Goal: Task Accomplishment & Management: Complete application form

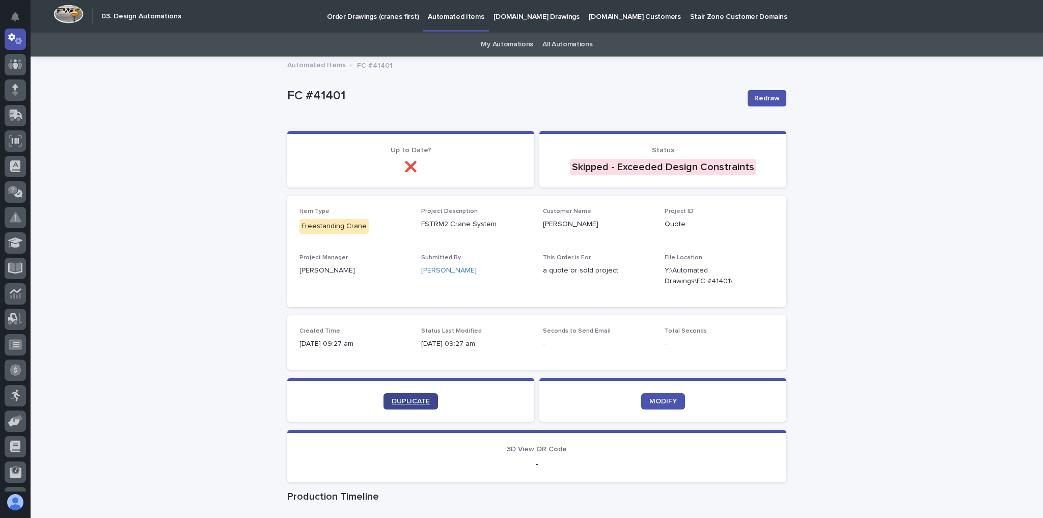
click at [402, 399] on span "DUPLICATE" at bounding box center [411, 401] width 38 height 7
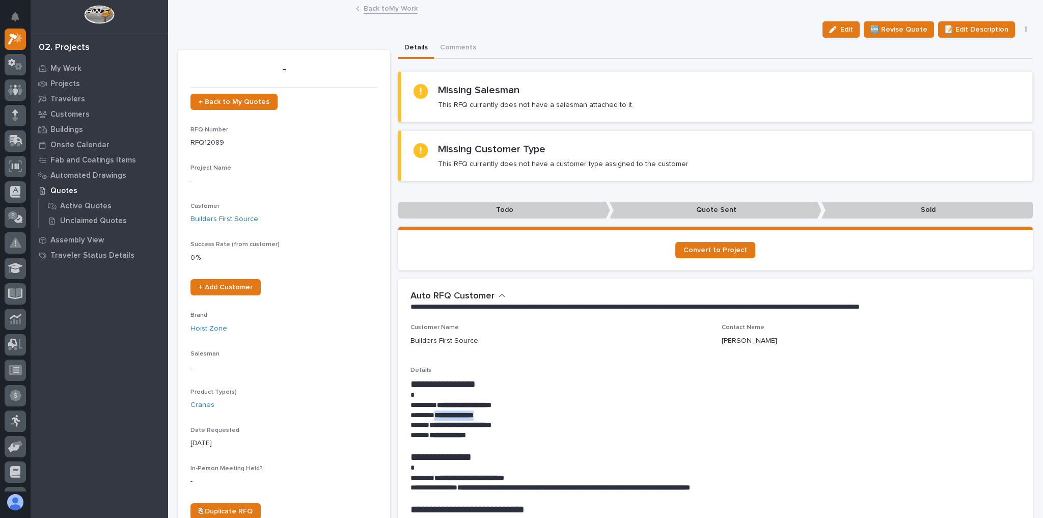
click at [396, 7] on link "Back to My Work" at bounding box center [391, 8] width 54 height 12
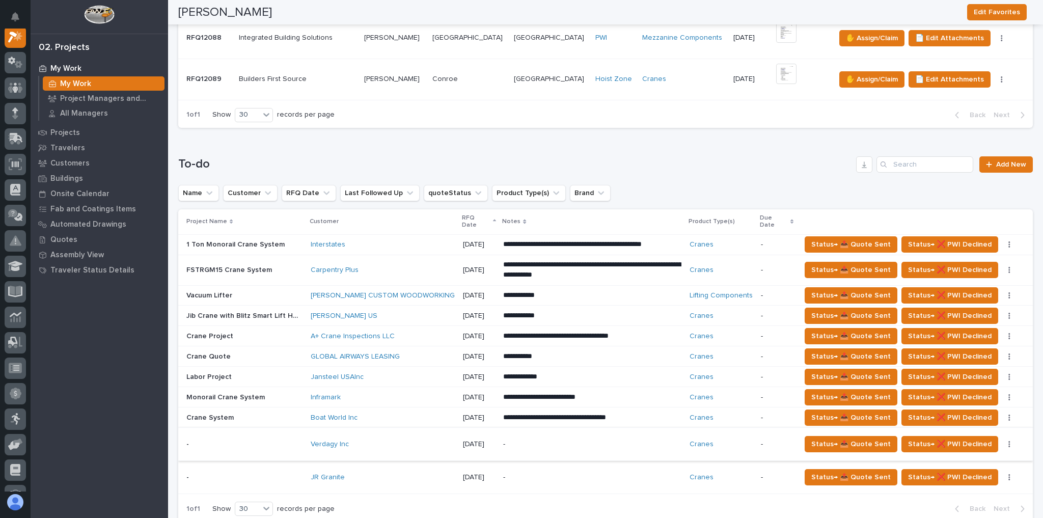
scroll to position [611, 0]
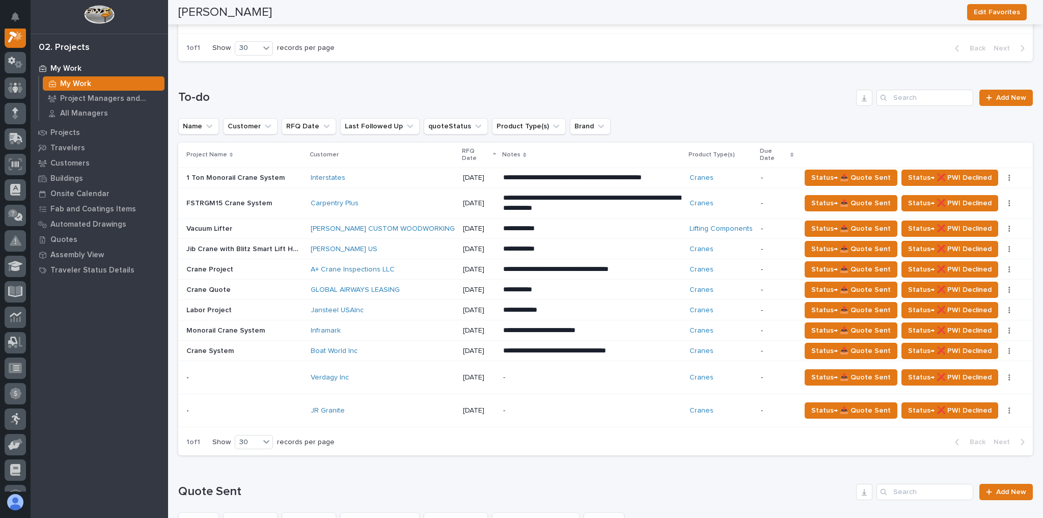
click at [370, 373] on div "Verdagy Inc" at bounding box center [383, 377] width 144 height 9
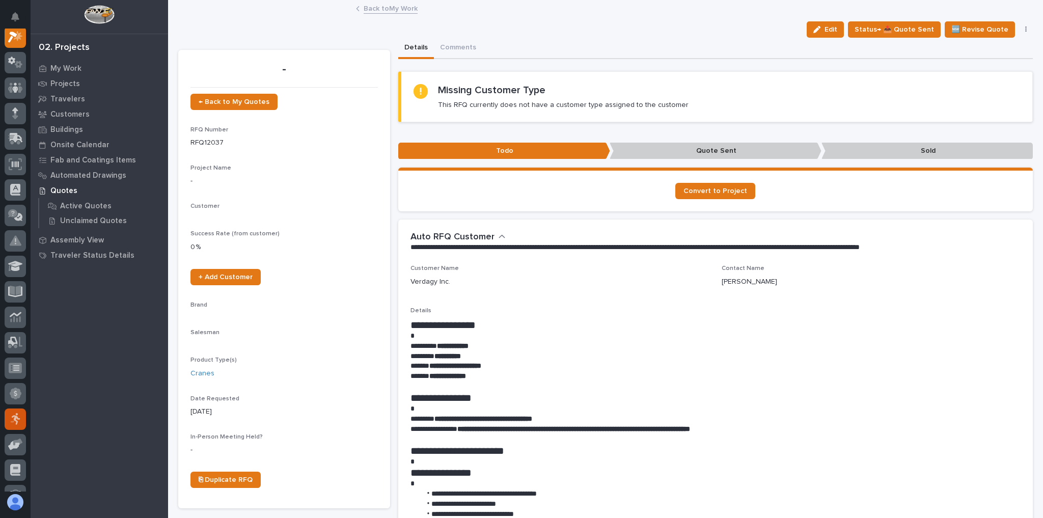
scroll to position [25, 0]
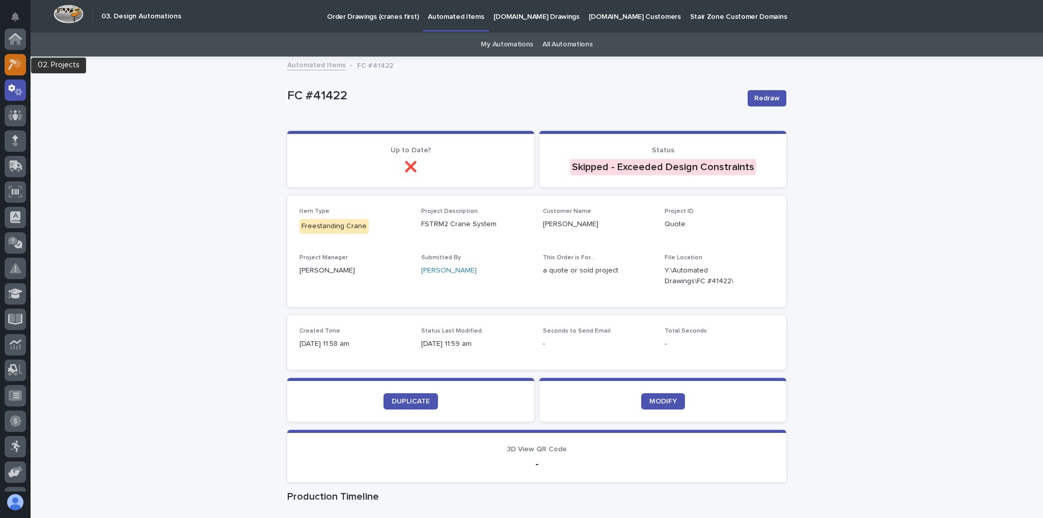
click at [14, 64] on icon at bounding box center [12, 64] width 9 height 11
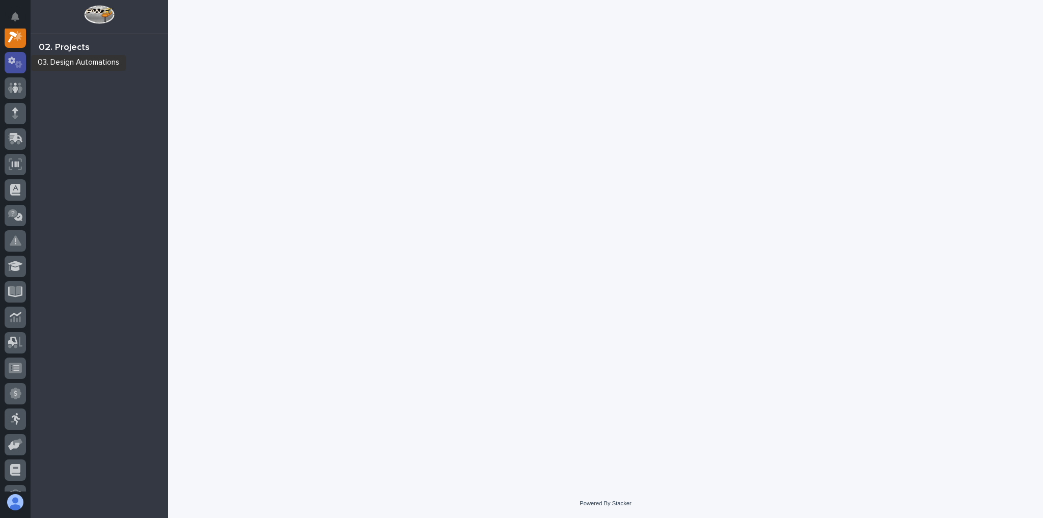
scroll to position [25, 0]
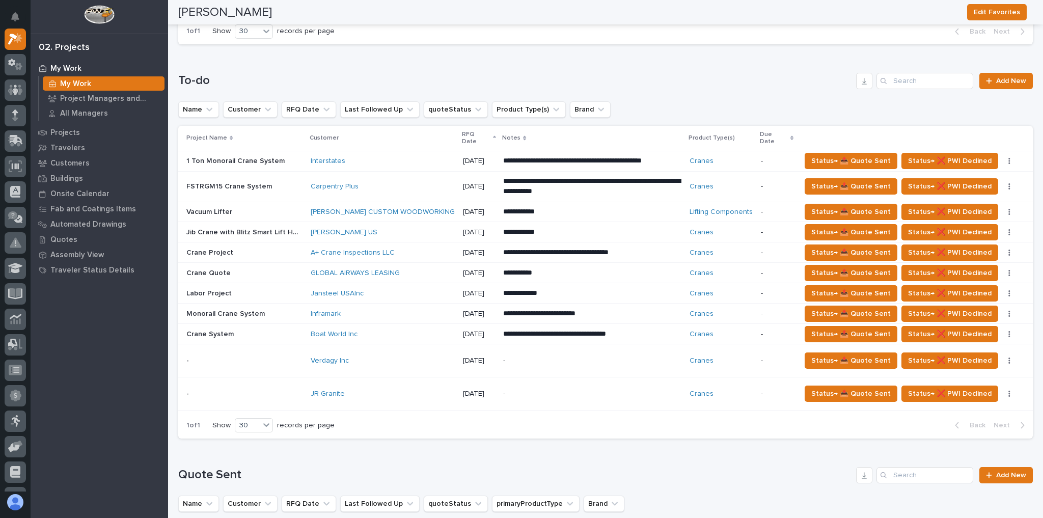
scroll to position [570, 0]
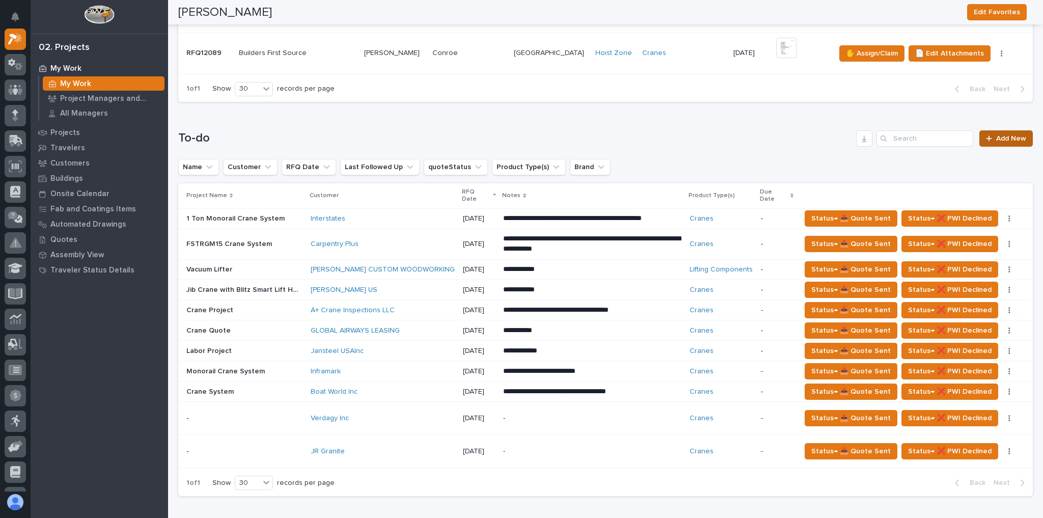
click at [997, 130] on link "Add New" at bounding box center [1005, 138] width 53 height 16
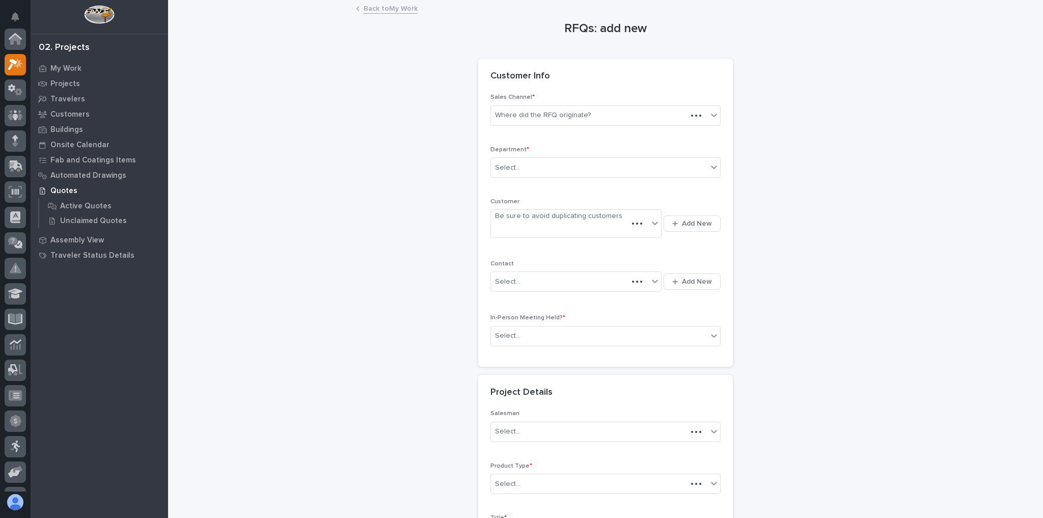
scroll to position [25, 0]
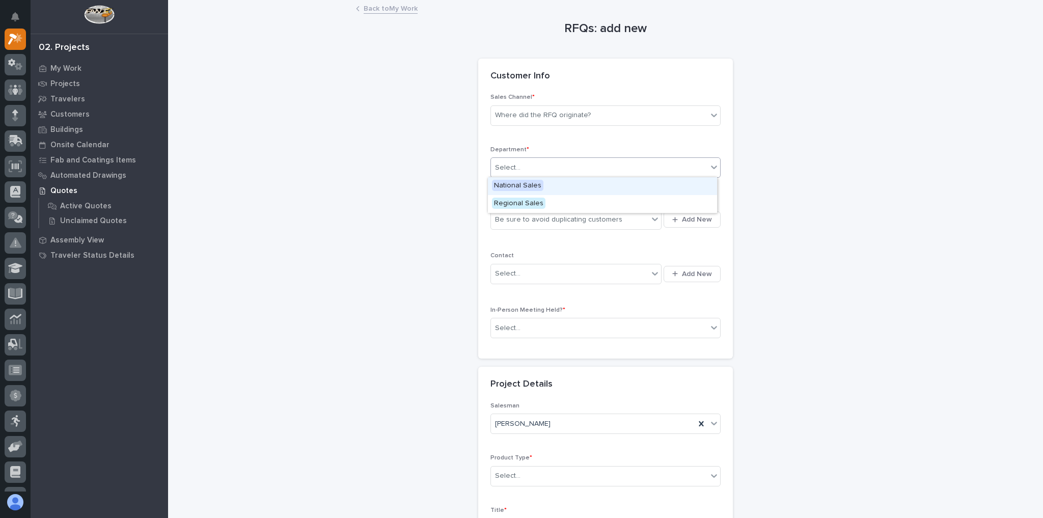
click at [522, 162] on div "Select..." at bounding box center [599, 167] width 216 height 17
click at [527, 190] on span "National Sales" at bounding box center [517, 185] width 51 height 11
click at [540, 124] on div "Sales Channel * Where did the RFQ originate?" at bounding box center [605, 114] width 230 height 40
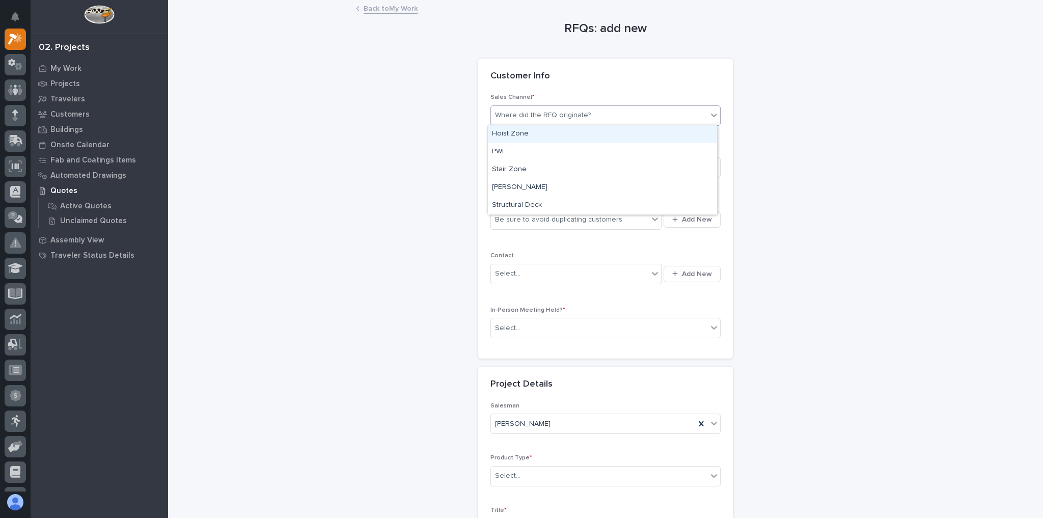
click at [546, 119] on div "Where did the RFQ originate?" at bounding box center [543, 115] width 96 height 11
click at [536, 136] on div "Hoist Zone" at bounding box center [602, 134] width 229 height 18
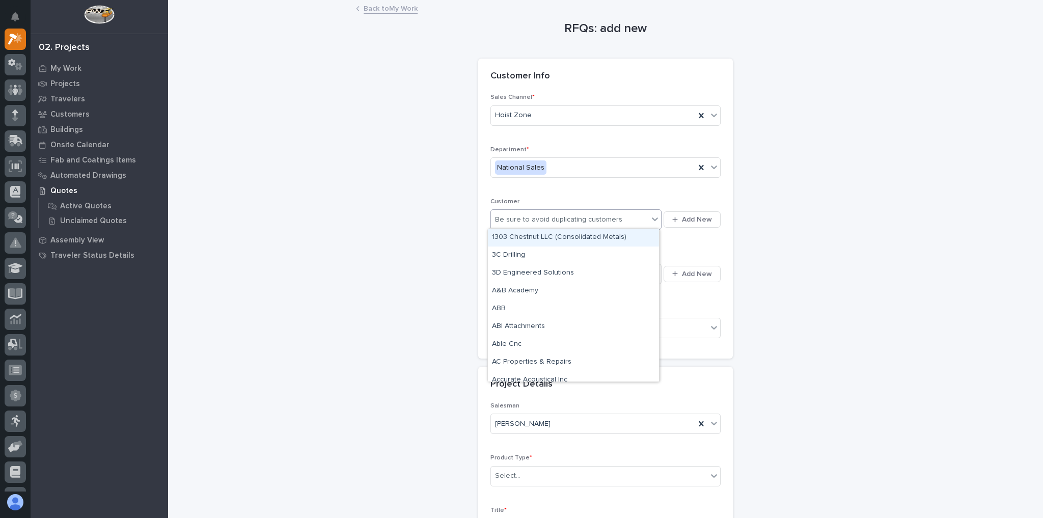
click at [528, 214] on div "Be sure to avoid duplicating customers" at bounding box center [558, 219] width 127 height 11
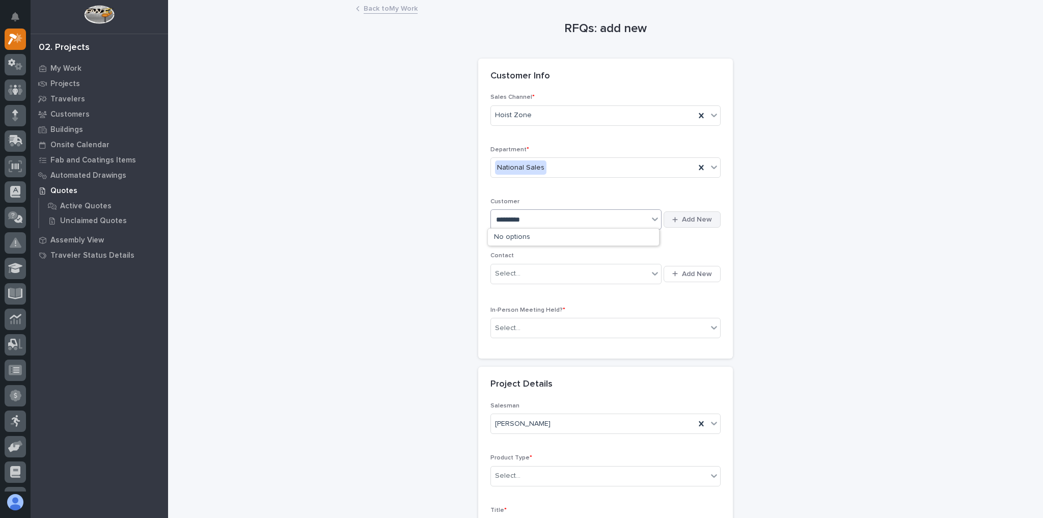
type input "*********"
click at [685, 224] on button "Add New" at bounding box center [692, 219] width 57 height 16
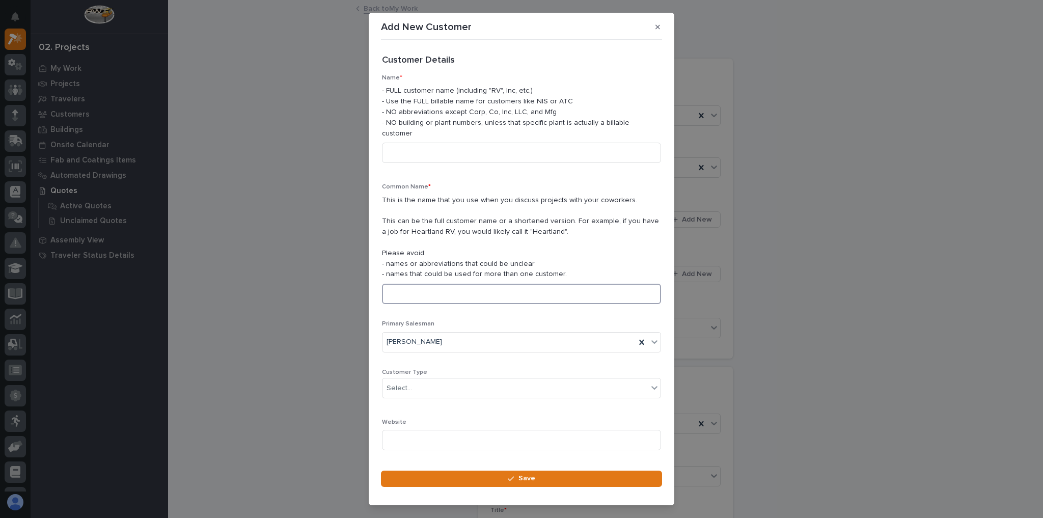
click at [440, 285] on input at bounding box center [521, 294] width 279 height 20
type input "[PERSON_NAME]"
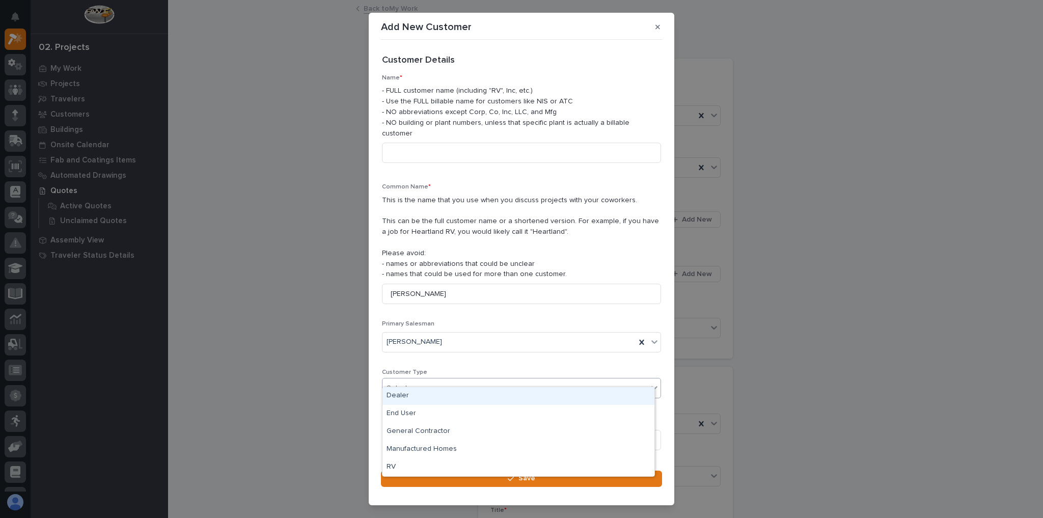
click at [414, 383] on div "Select..." at bounding box center [514, 388] width 265 height 17
drag, startPoint x: 416, startPoint y: 409, endPoint x: 412, endPoint y: 414, distance: 5.4
click at [412, 414] on div "End User" at bounding box center [518, 414] width 272 height 18
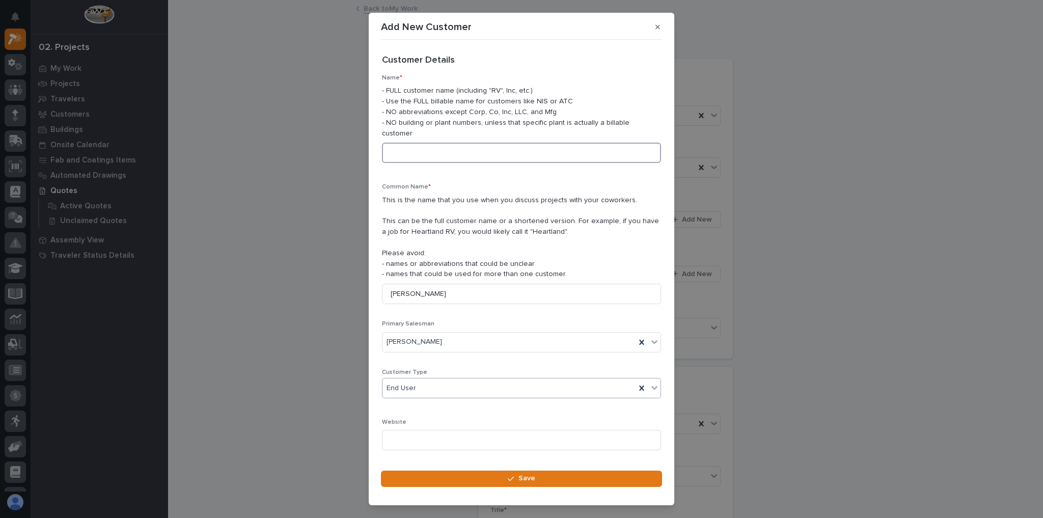
click at [426, 147] on input at bounding box center [521, 153] width 279 height 20
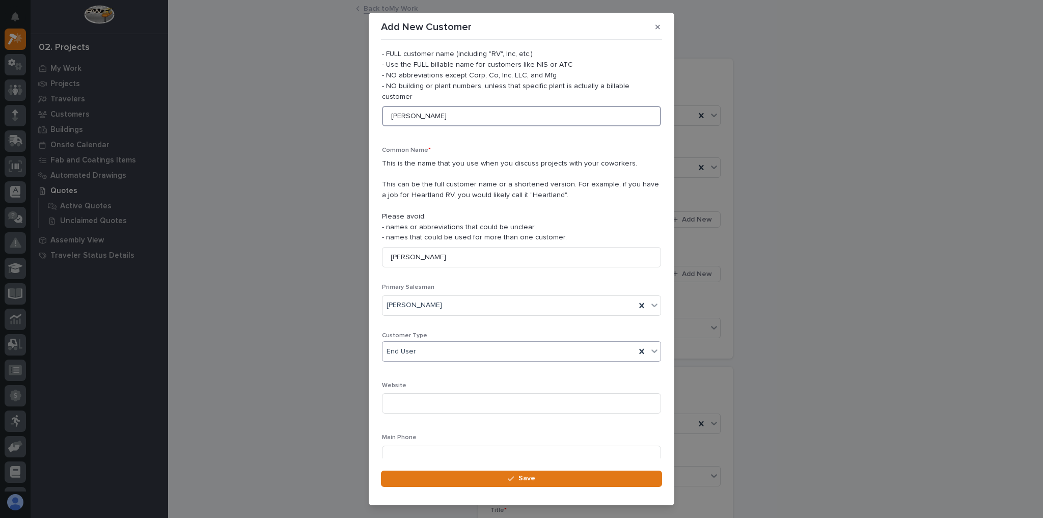
scroll to position [116, 0]
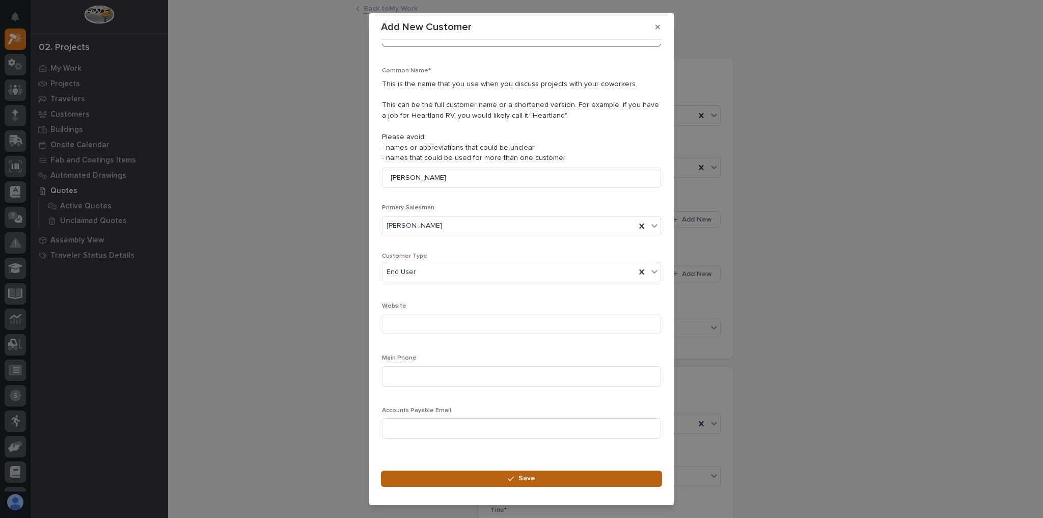
type input "[PERSON_NAME]"
click at [450, 472] on button "Save" at bounding box center [521, 479] width 281 height 16
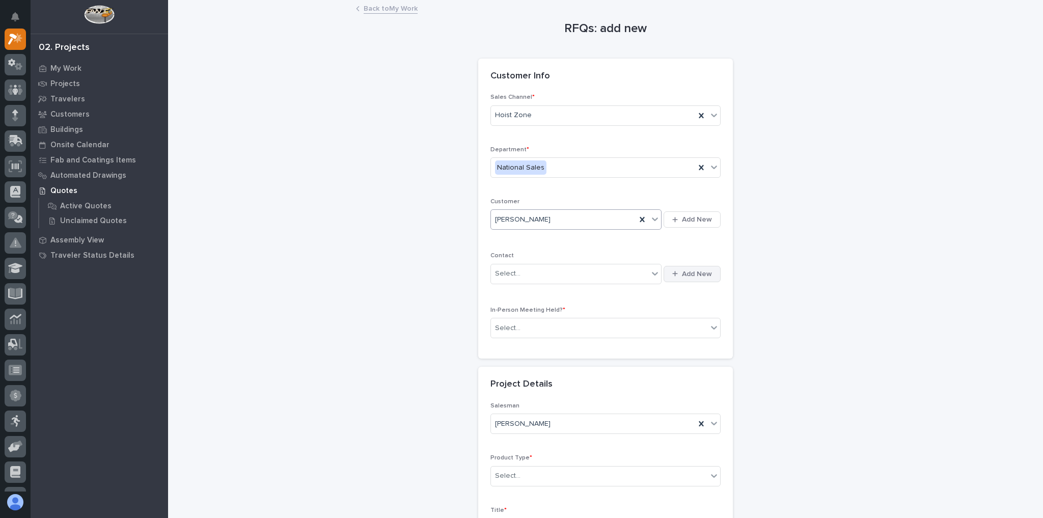
click at [695, 274] on span "Add New" at bounding box center [697, 273] width 30 height 9
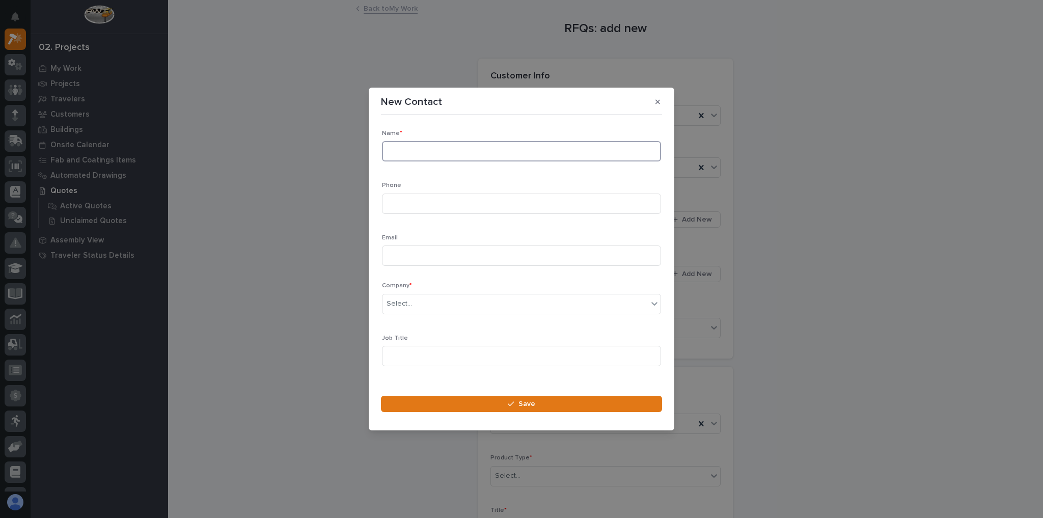
click at [424, 145] on input at bounding box center [521, 151] width 279 height 20
type input "Lucas Elliott"
click at [417, 201] on input at bounding box center [521, 204] width 279 height 20
type input "3043129202"
click at [398, 255] on input at bounding box center [521, 255] width 279 height 20
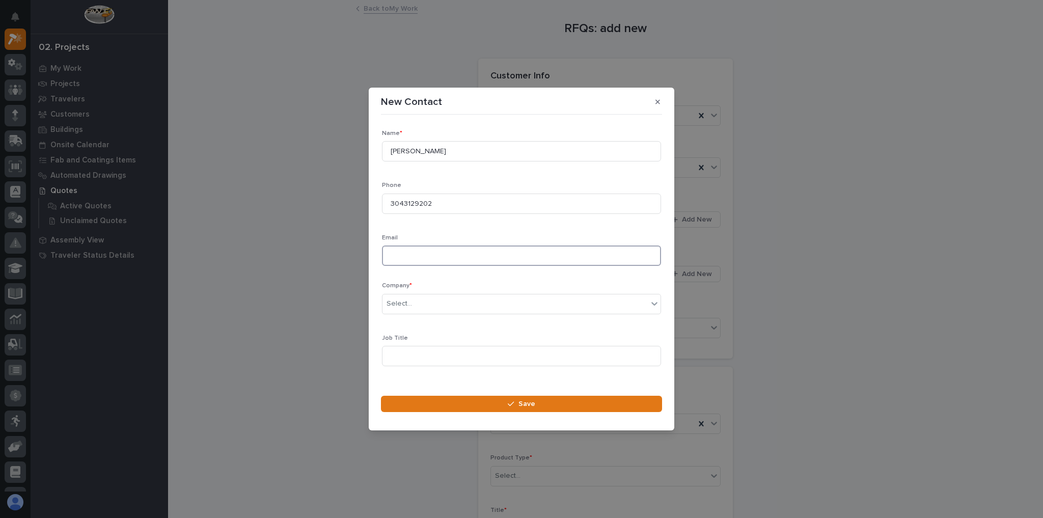
paste input "Lucaselliott96@gmail.com"
type input "Lucaselliott96@gmail.com"
click at [410, 302] on div "Select..." at bounding box center [399, 303] width 25 height 11
type input "****"
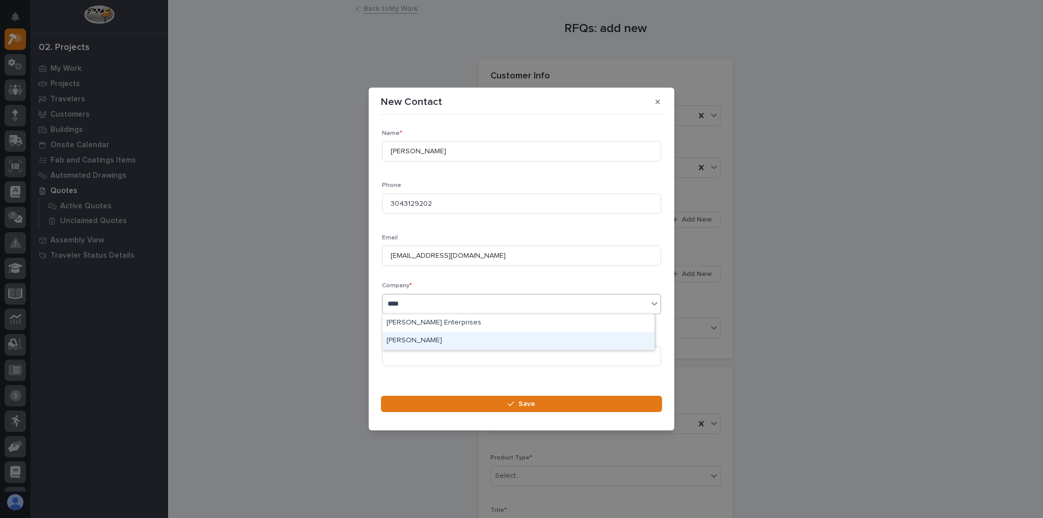
click at [402, 339] on div "TS Elliott" at bounding box center [518, 341] width 272 height 18
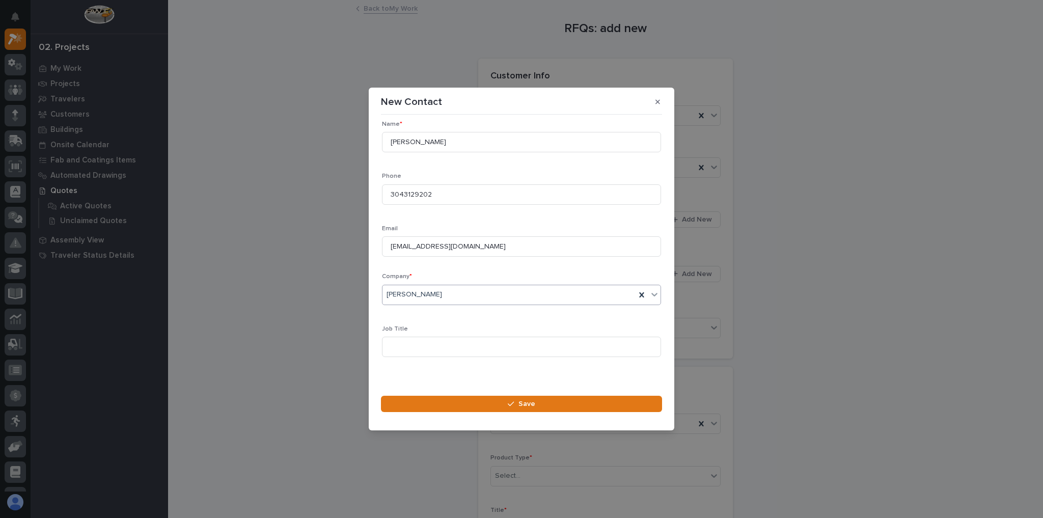
scroll to position [14, 0]
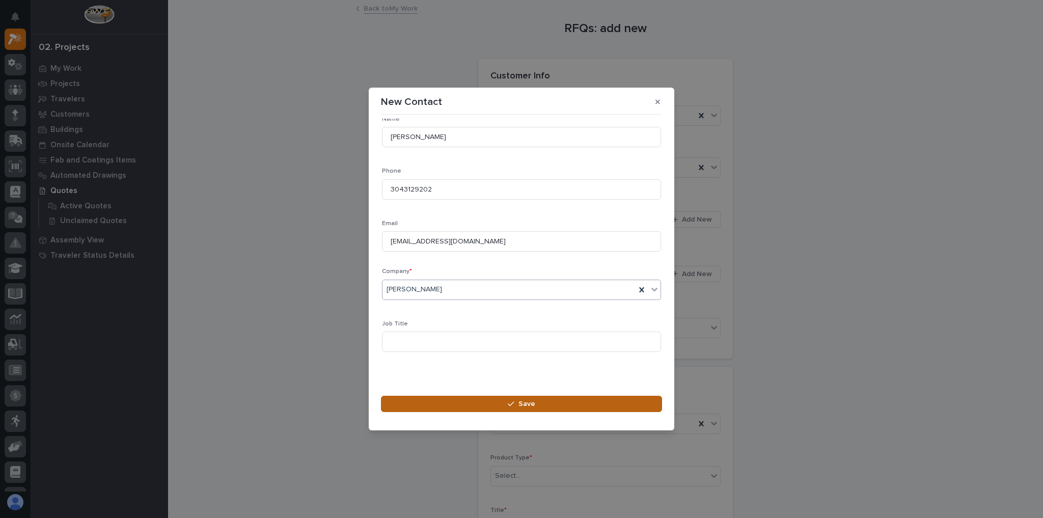
click at [447, 405] on button "Save" at bounding box center [521, 404] width 281 height 16
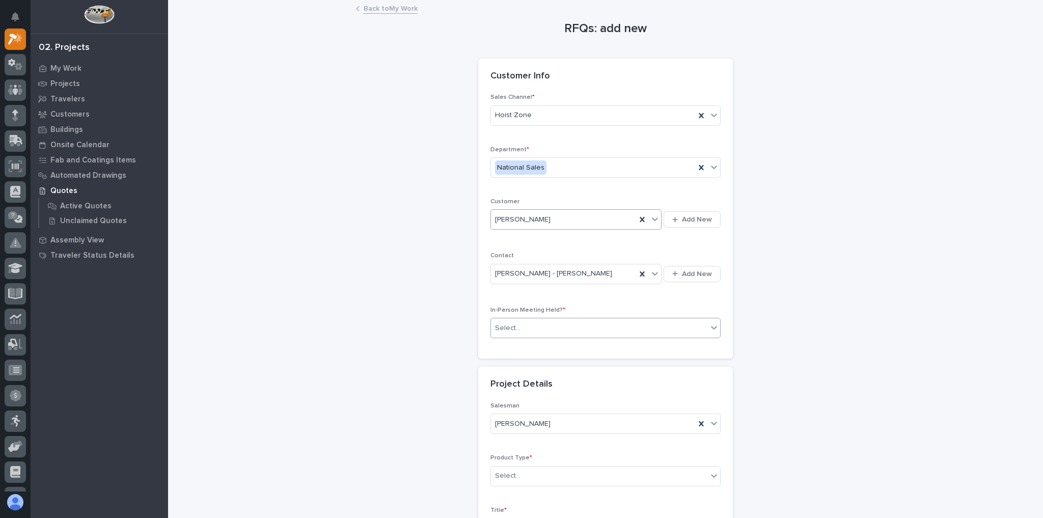
click at [508, 322] on div "Select..." at bounding box center [599, 328] width 216 height 17
click at [504, 365] on span "No" at bounding box center [499, 362] width 14 height 11
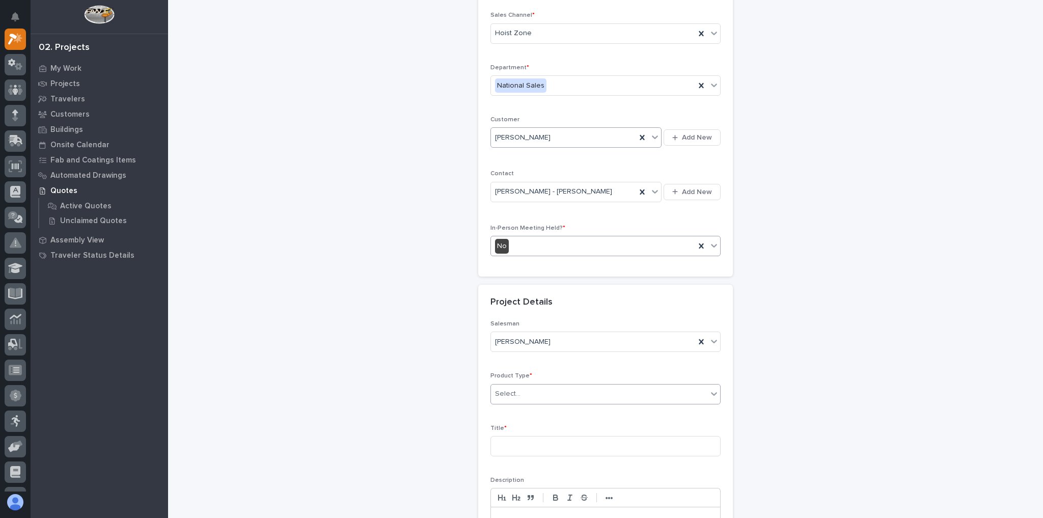
scroll to position [204, 0]
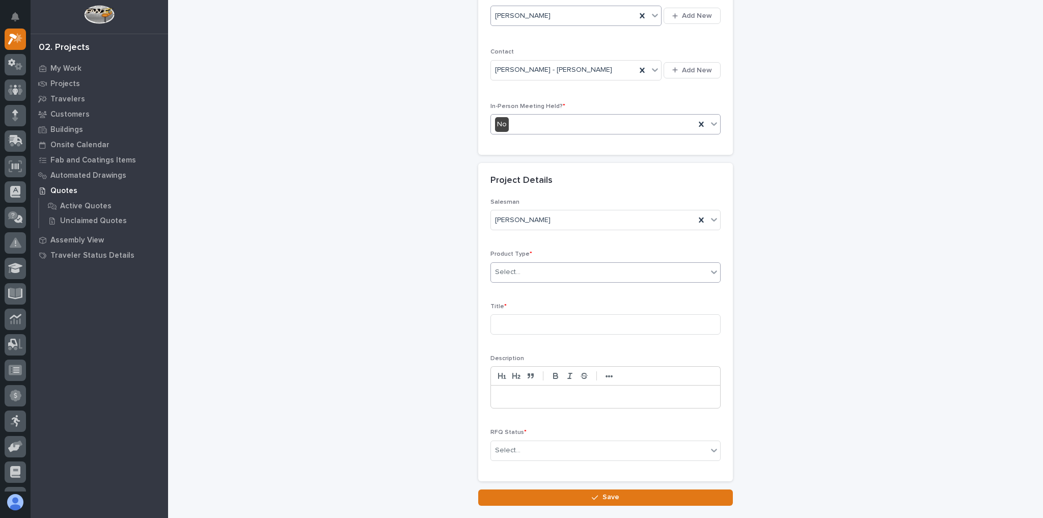
click at [527, 265] on div "Select..." at bounding box center [599, 272] width 216 height 17
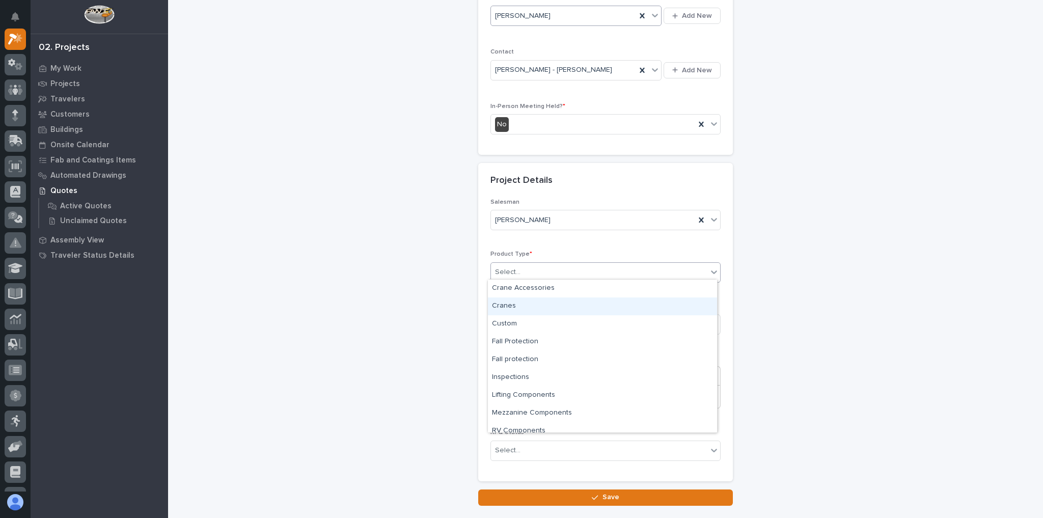
click at [526, 310] on div "Cranes" at bounding box center [602, 306] width 229 height 18
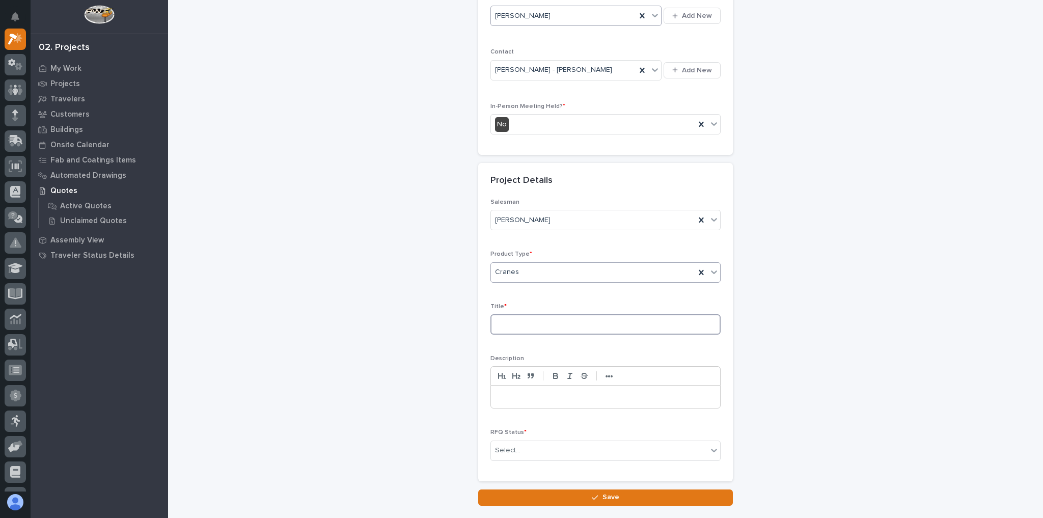
click at [540, 329] on input at bounding box center [605, 324] width 230 height 20
type input "FSTRM2 Crane System"
drag, startPoint x: 553, startPoint y: 432, endPoint x: 552, endPoint y: 439, distance: 6.2
click at [553, 434] on div "RFQ Status * Select..." at bounding box center [605, 449] width 230 height 40
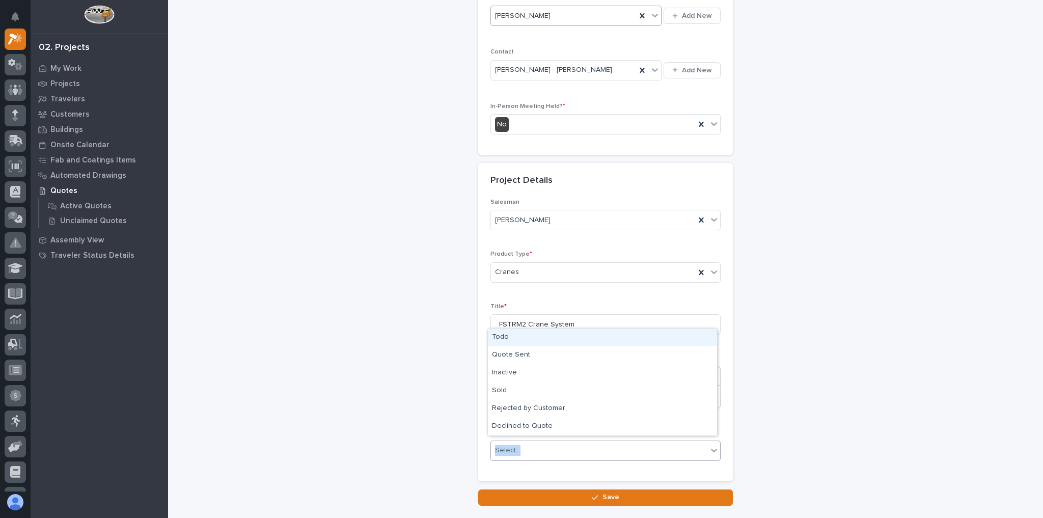
click at [551, 444] on div "Select..." at bounding box center [599, 450] width 216 height 17
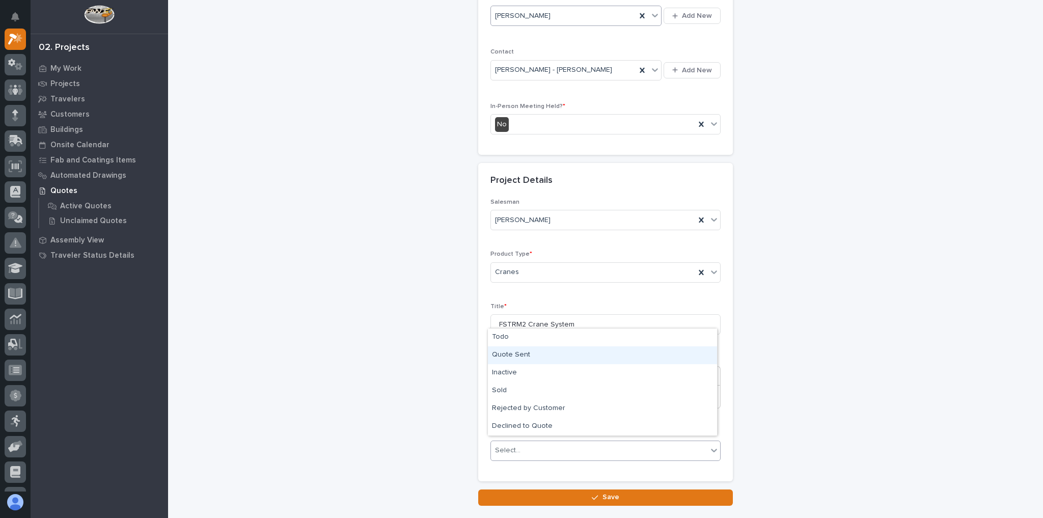
drag, startPoint x: 516, startPoint y: 365, endPoint x: 513, endPoint y: 357, distance: 9.0
click at [513, 357] on div "Quote Sent" at bounding box center [602, 355] width 229 height 18
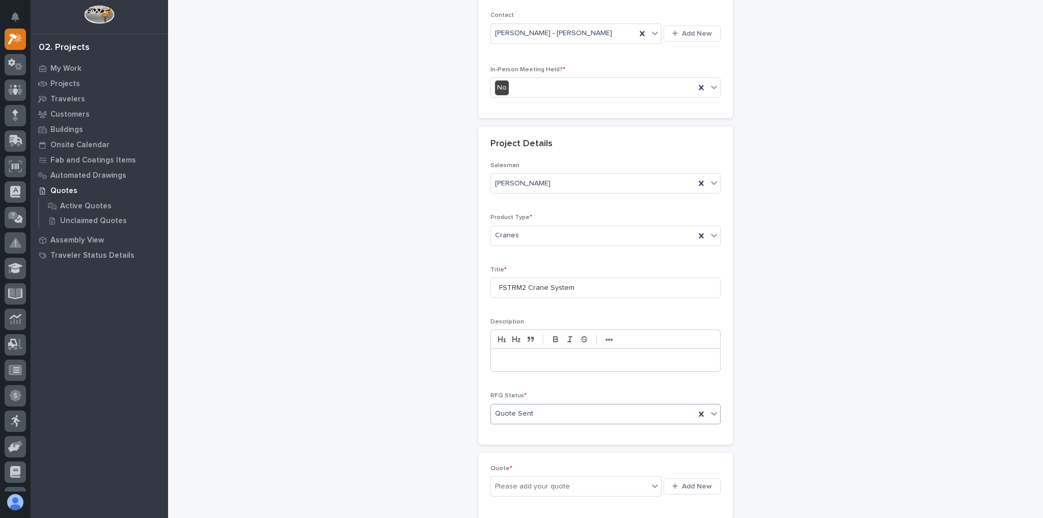
scroll to position [340, 0]
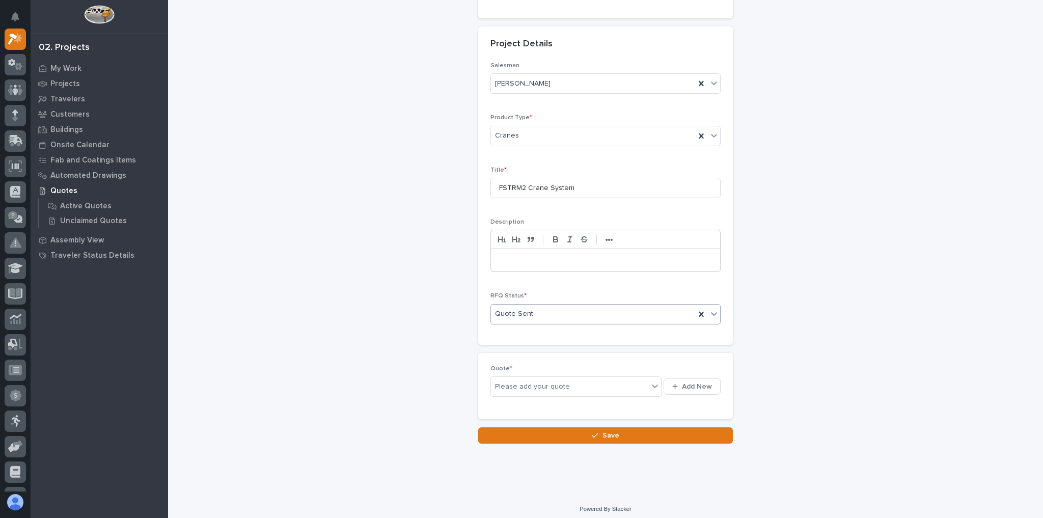
click at [542, 306] on div "Quote Sent" at bounding box center [593, 314] width 204 height 17
click at [522, 331] on div "Todo" at bounding box center [602, 329] width 229 height 18
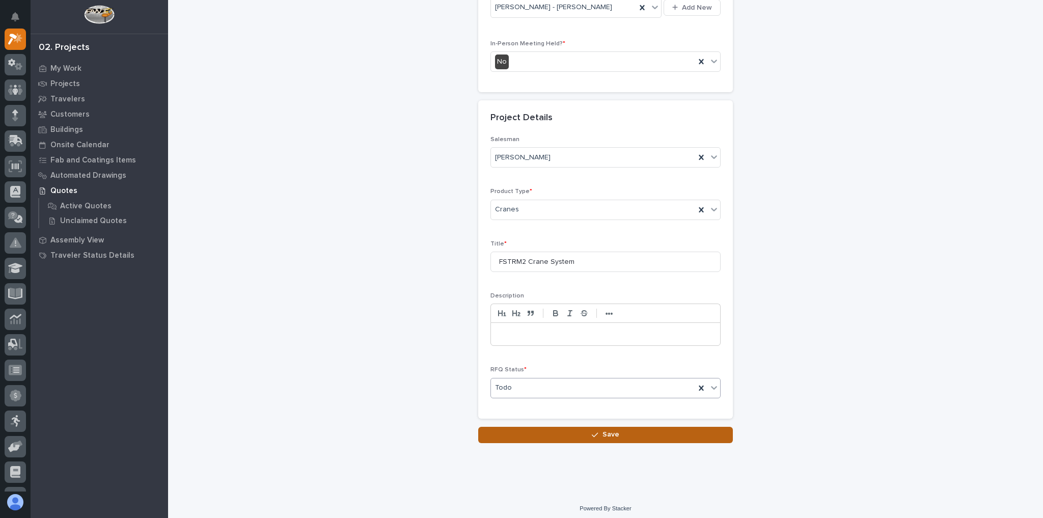
scroll to position [266, 0]
click at [544, 430] on button "Save" at bounding box center [605, 435] width 255 height 16
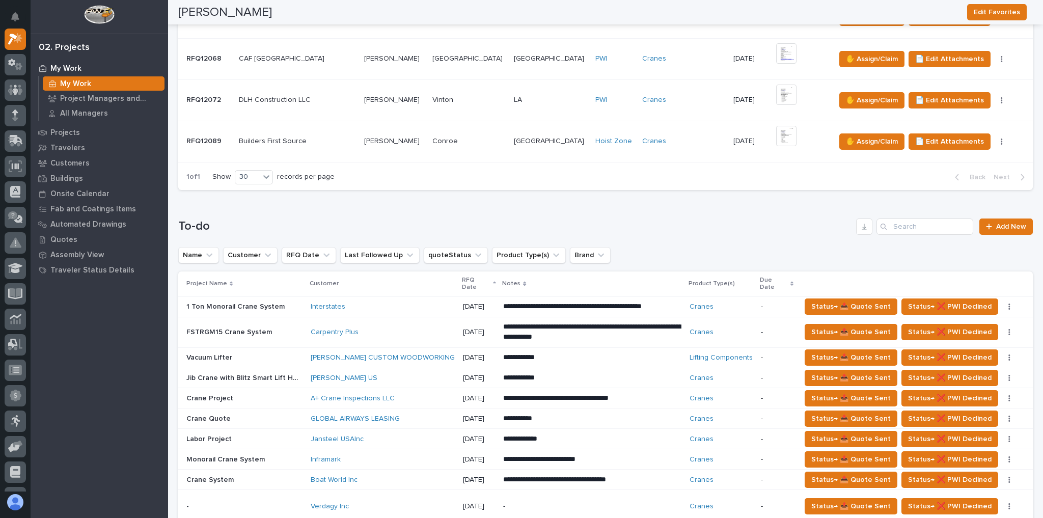
scroll to position [448, 0]
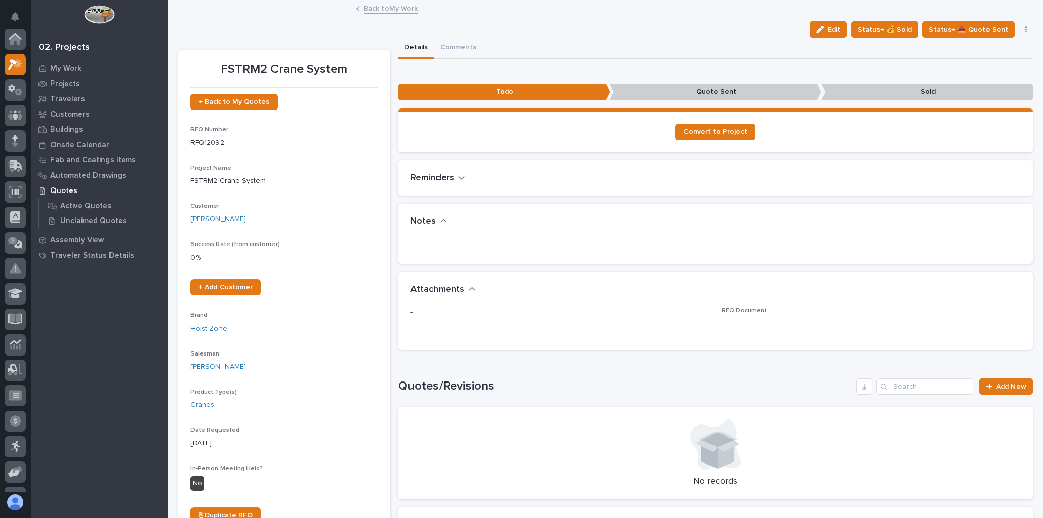
scroll to position [25, 0]
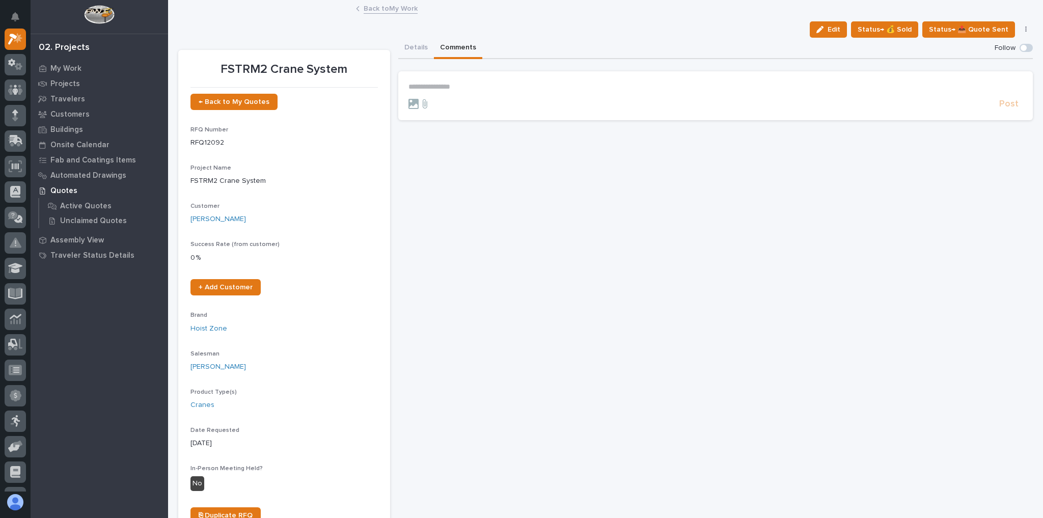
click at [444, 50] on button "Comments" at bounding box center [458, 48] width 48 height 21
click at [448, 49] on button "Comments" at bounding box center [458, 48] width 48 height 21
click at [454, 86] on p "**********" at bounding box center [715, 87] width 615 height 9
click at [520, 83] on p "**********" at bounding box center [715, 88] width 615 height 10
click at [547, 86] on p "**********" at bounding box center [715, 88] width 615 height 10
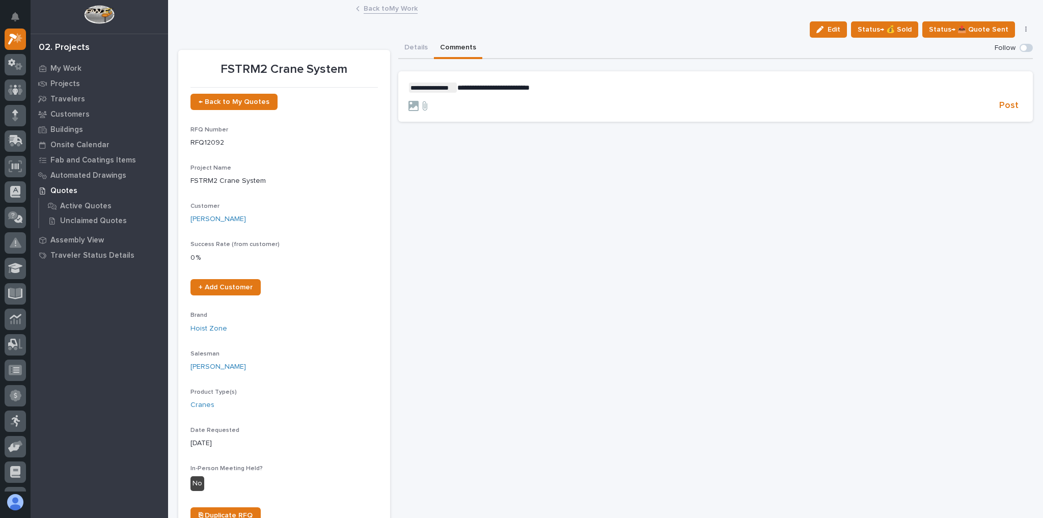
click at [530, 88] on span "**********" at bounding box center [493, 87] width 72 height 7
click at [720, 88] on p "**********" at bounding box center [715, 88] width 615 height 10
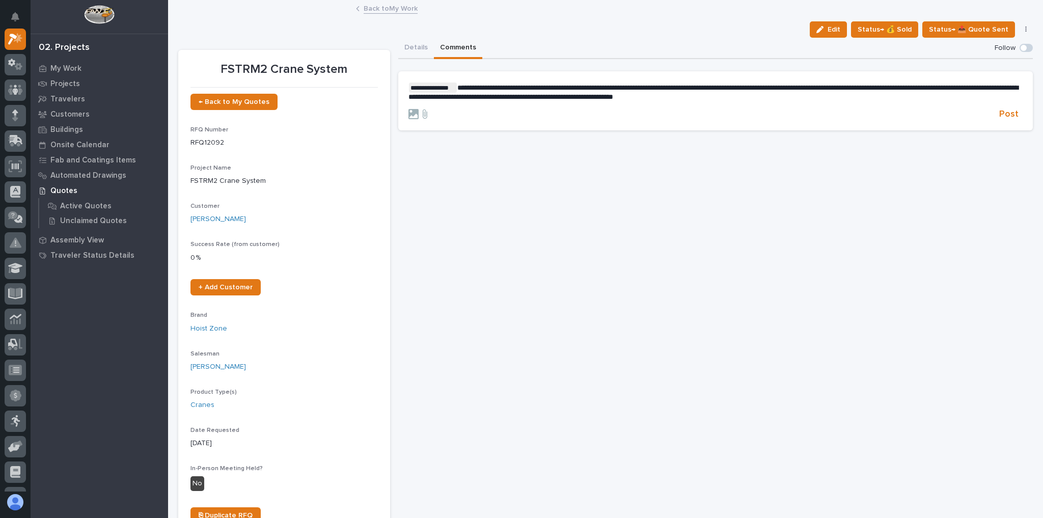
click at [803, 93] on p "**********" at bounding box center [715, 92] width 615 height 19
click at [1005, 119] on span "Post" at bounding box center [1008, 114] width 19 height 12
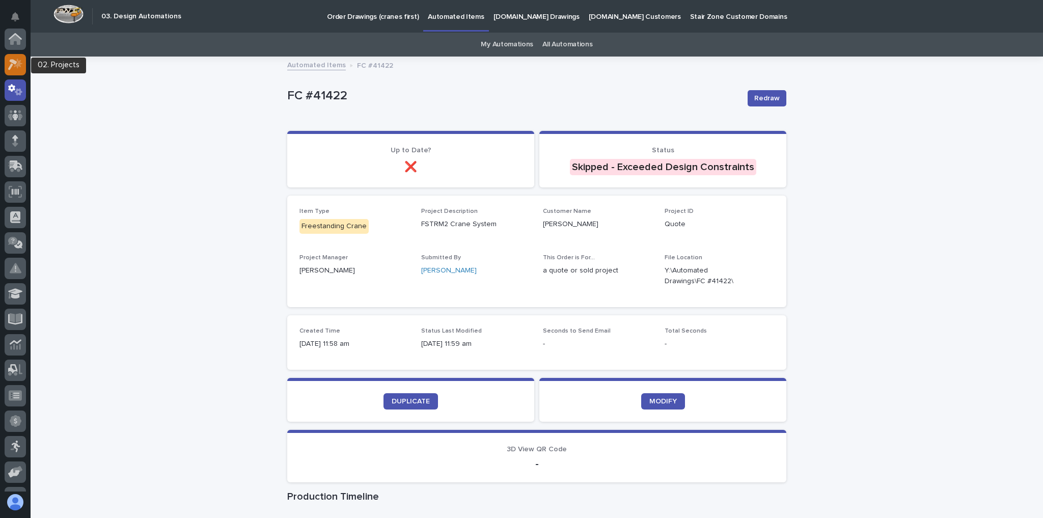
click at [16, 65] on icon at bounding box center [18, 63] width 9 height 10
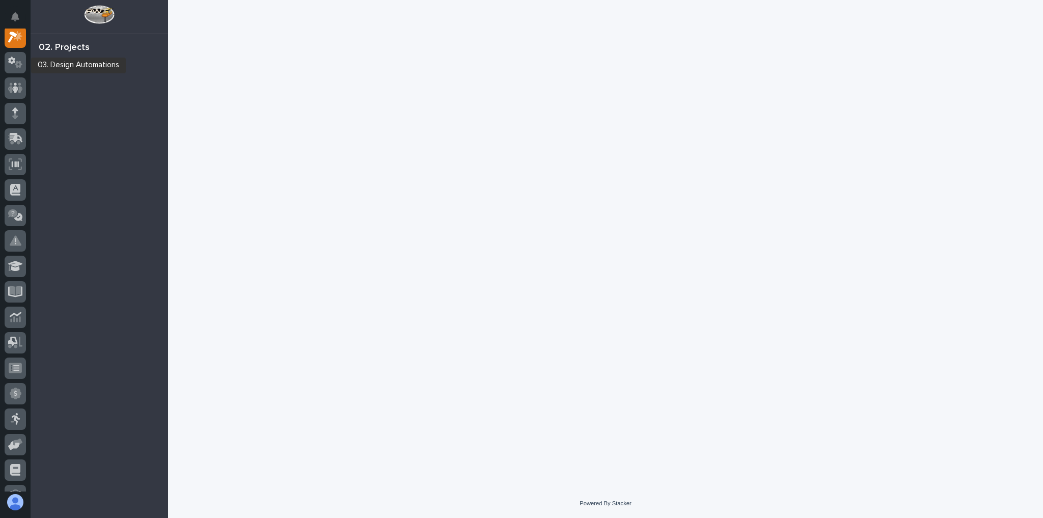
scroll to position [25, 0]
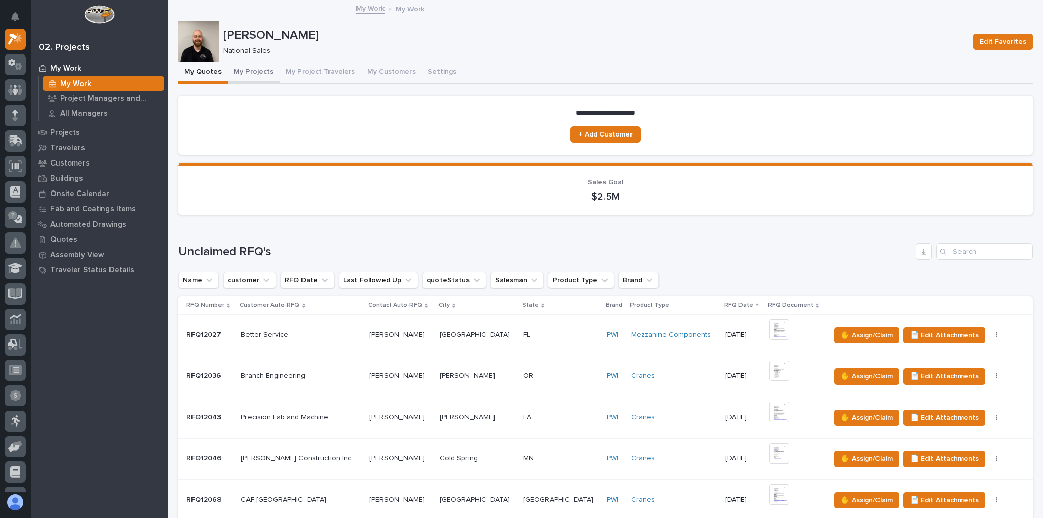
click at [250, 70] on button "My Projects" at bounding box center [254, 72] width 52 height 21
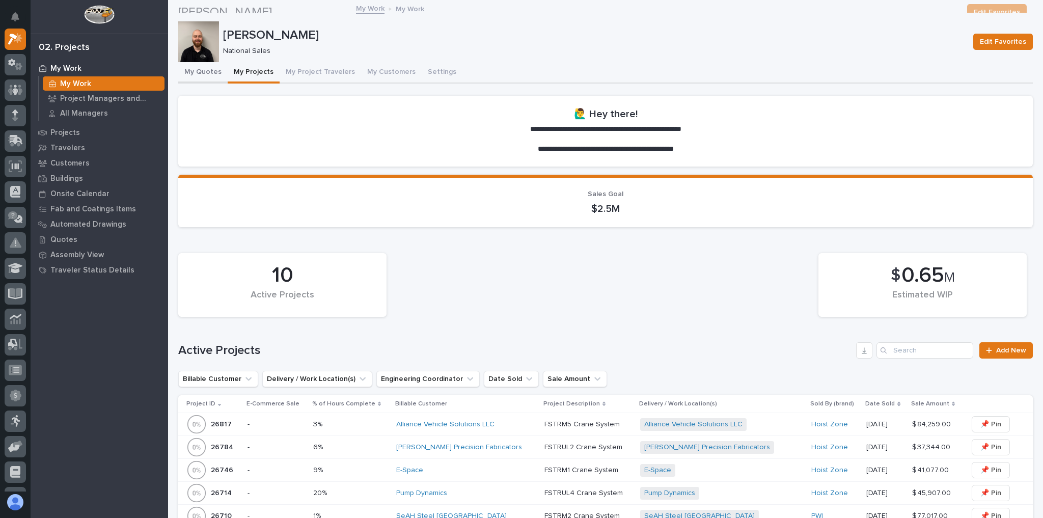
click at [202, 73] on button "My Quotes" at bounding box center [202, 72] width 49 height 21
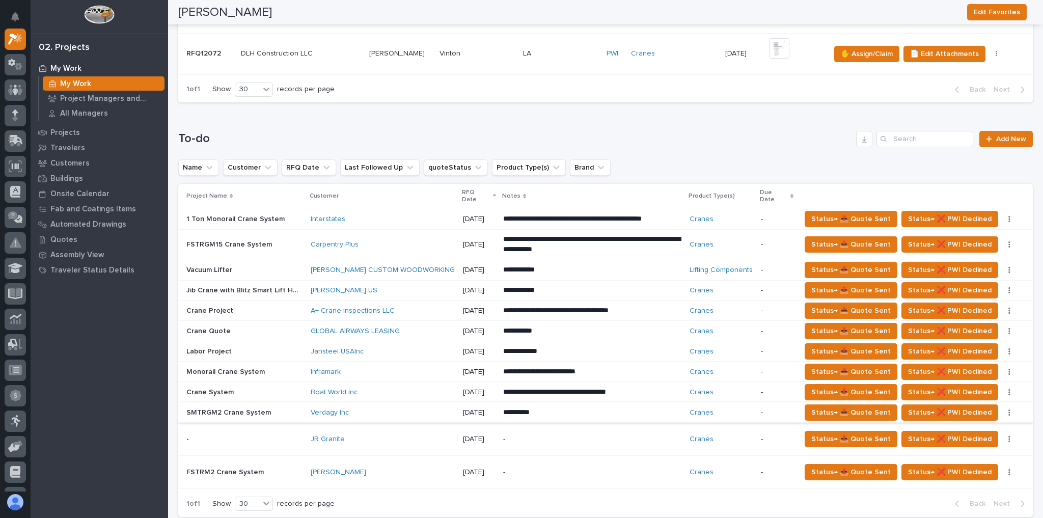
scroll to position [489, 0]
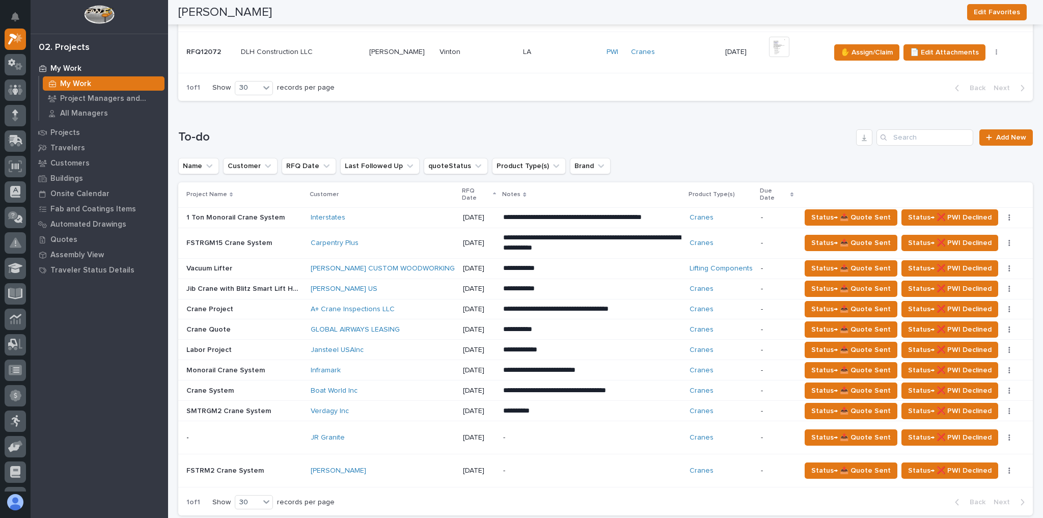
click at [365, 467] on div "[PERSON_NAME]" at bounding box center [383, 471] width 144 height 9
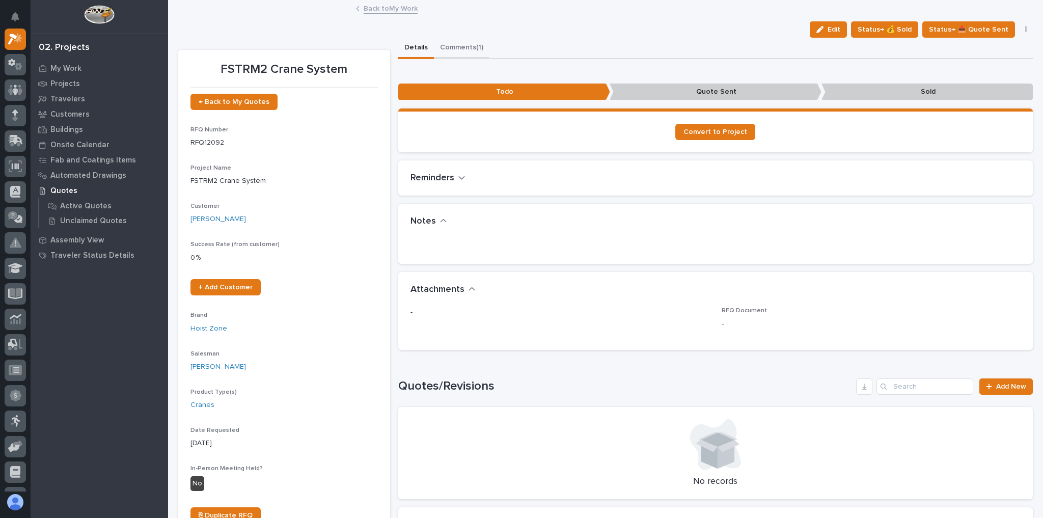
click at [477, 51] on button "Comments (1)" at bounding box center [462, 48] width 56 height 21
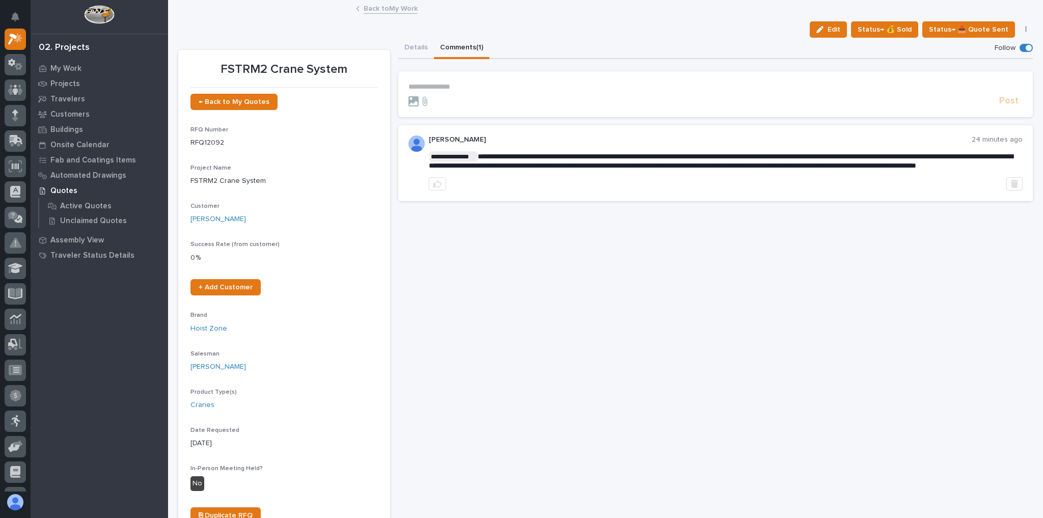
click at [367, 7] on link "Back to My Work" at bounding box center [391, 8] width 54 height 12
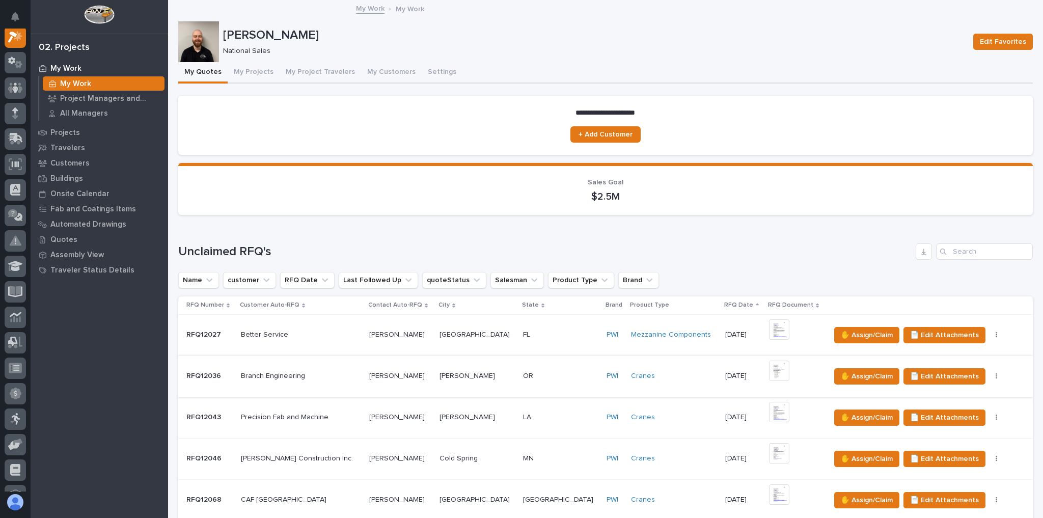
scroll to position [81, 0]
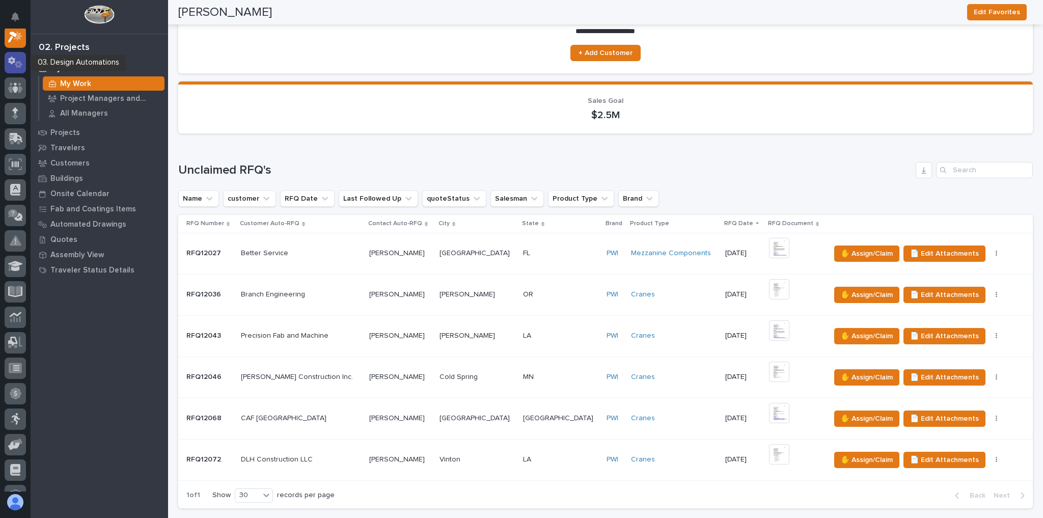
click at [14, 55] on div at bounding box center [15, 62] width 21 height 21
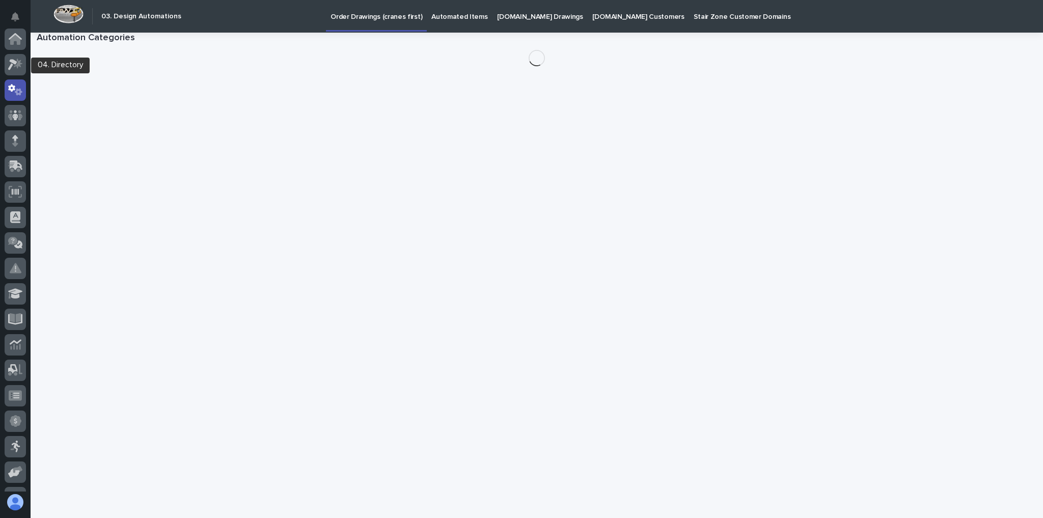
scroll to position [51, 0]
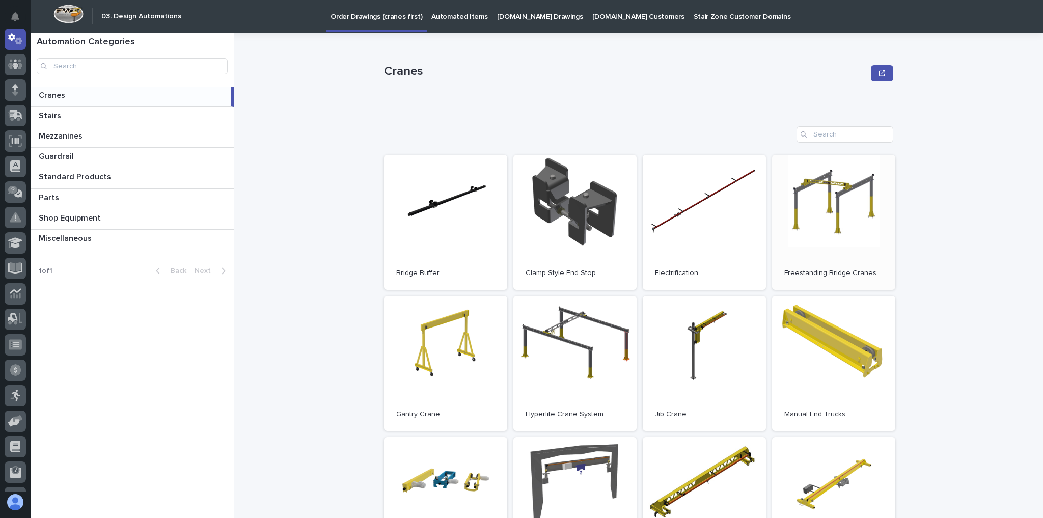
click at [788, 226] on link "Open" at bounding box center [833, 222] width 123 height 135
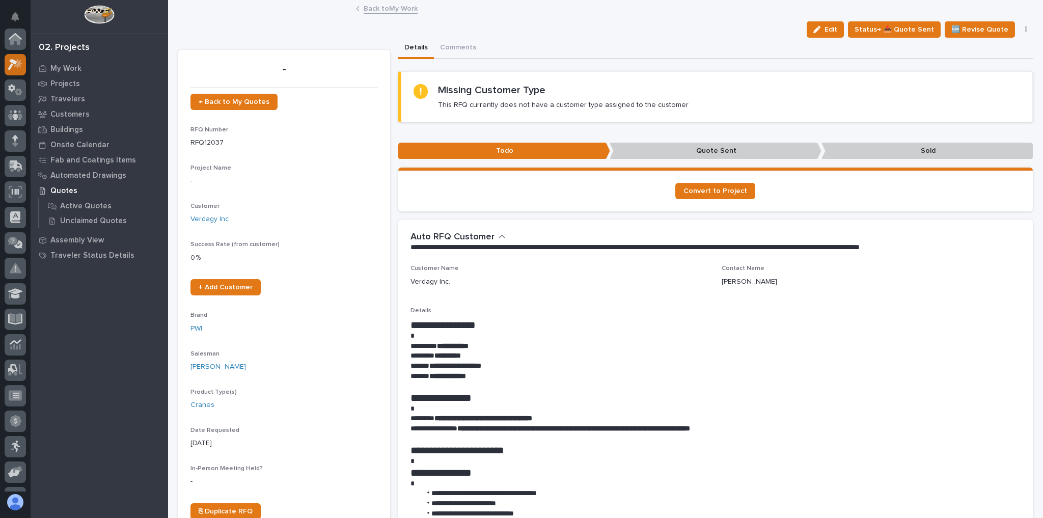
scroll to position [25, 0]
click at [10, 39] on icon at bounding box center [12, 39] width 9 height 11
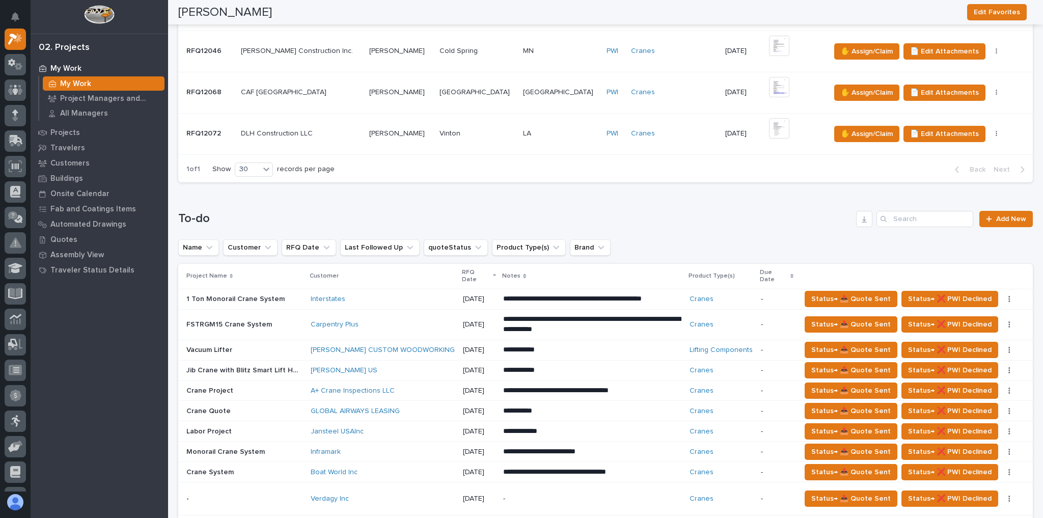
scroll to position [530, 0]
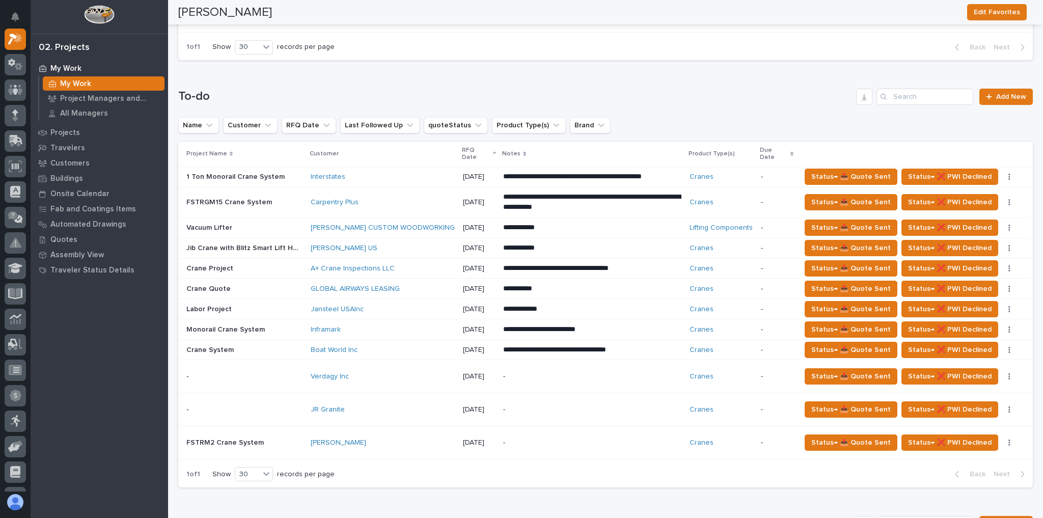
click at [390, 372] on div "Verdagy Inc" at bounding box center [383, 376] width 144 height 9
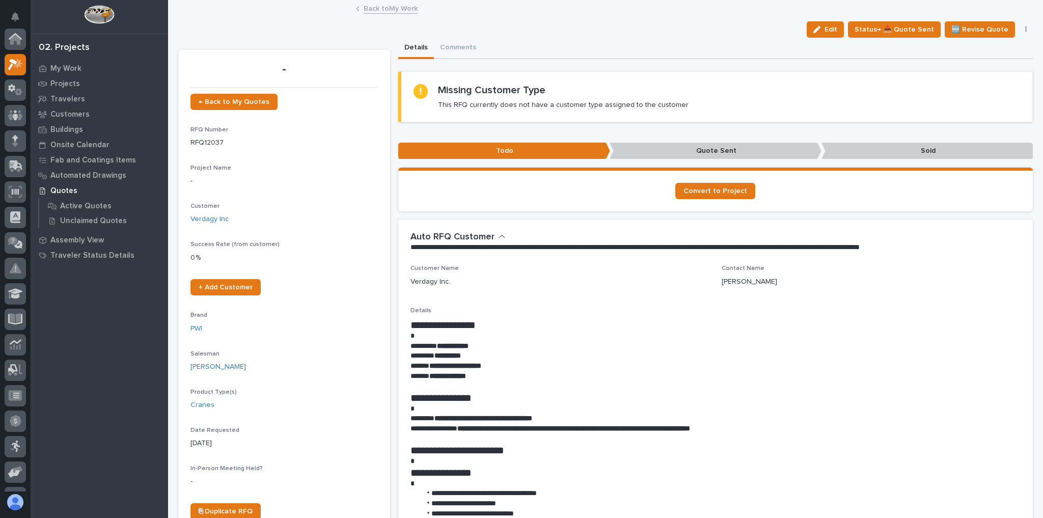
scroll to position [25, 0]
drag, startPoint x: 812, startPoint y: 34, endPoint x: 821, endPoint y: 29, distance: 9.3
click at [811, 34] on button "Edit" at bounding box center [825, 29] width 37 height 16
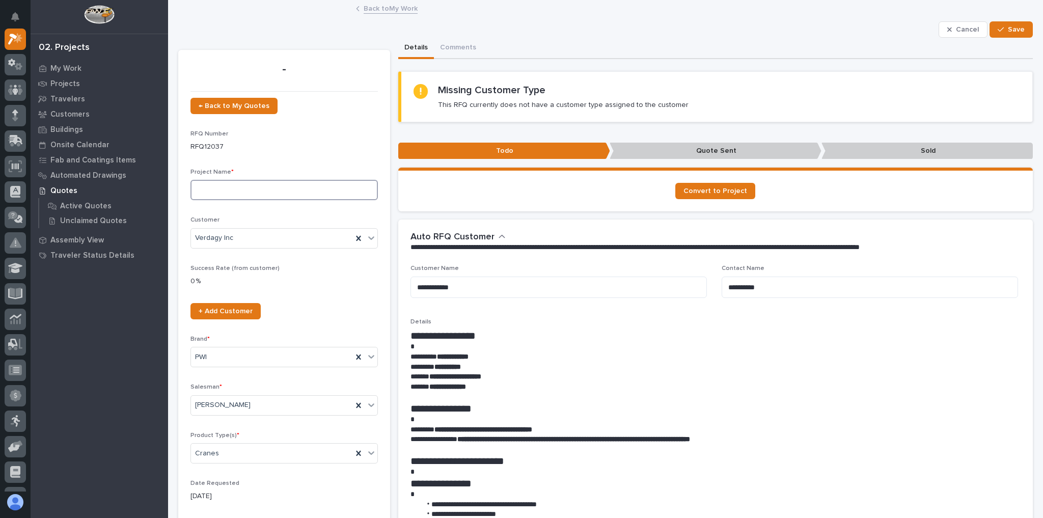
click at [240, 182] on input at bounding box center [283, 190] width 187 height 20
type input "N"
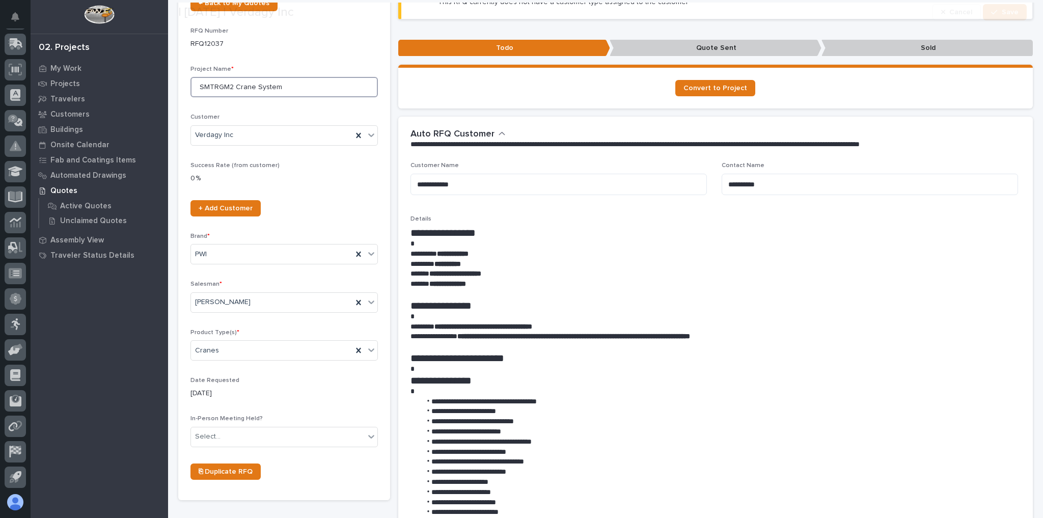
scroll to position [163, 0]
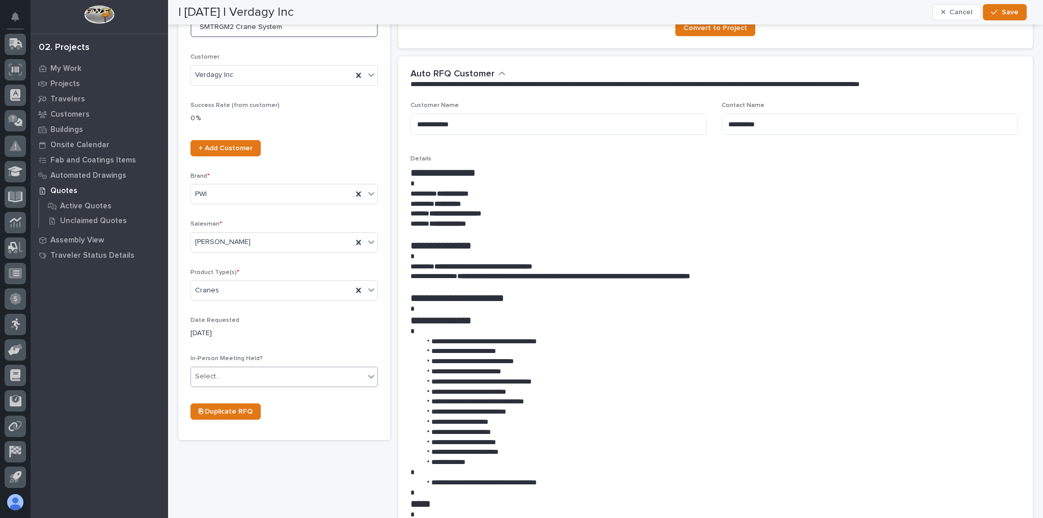
type input "SMTRGM2 Crane System"
click at [231, 376] on div "Select..." at bounding box center [278, 376] width 174 height 17
click at [217, 404] on div "No" at bounding box center [283, 411] width 184 height 18
click at [1007, 8] on span "Save" at bounding box center [1010, 12] width 17 height 9
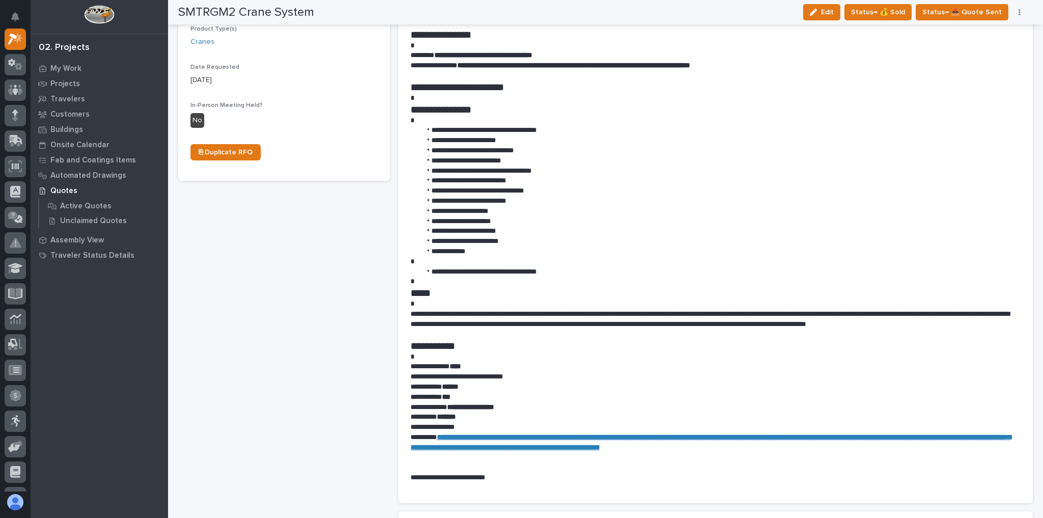
scroll to position [367, 0]
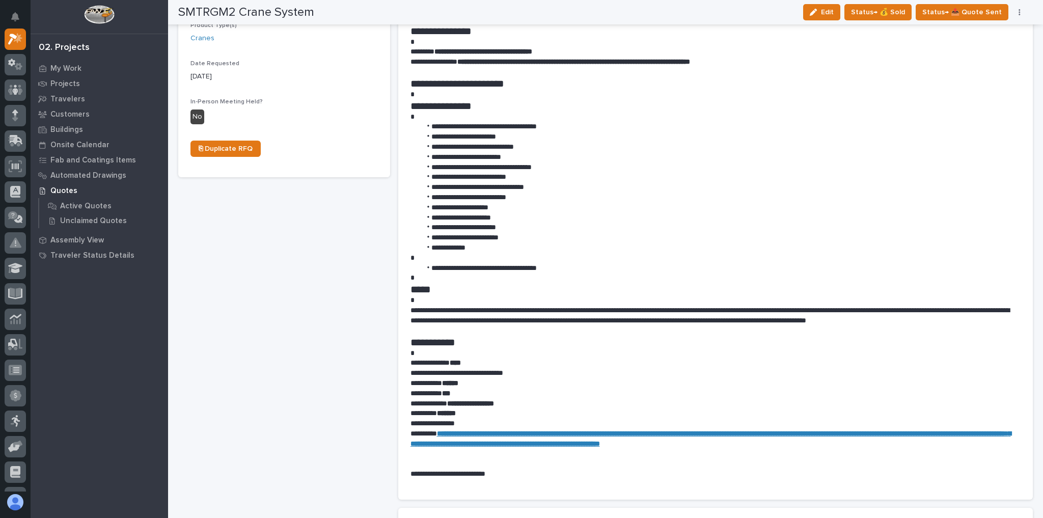
click at [834, 8] on span "Edit" at bounding box center [827, 12] width 13 height 9
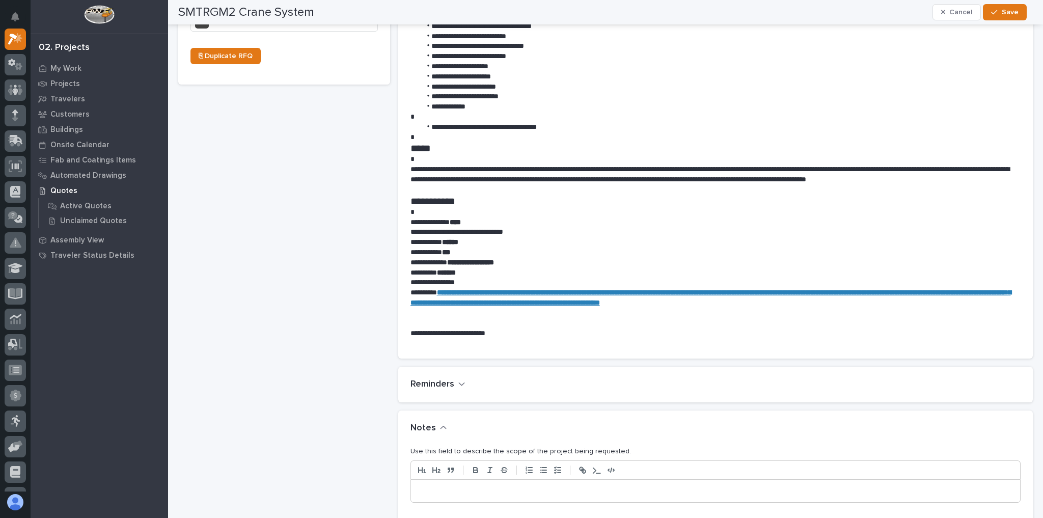
scroll to position [577, 0]
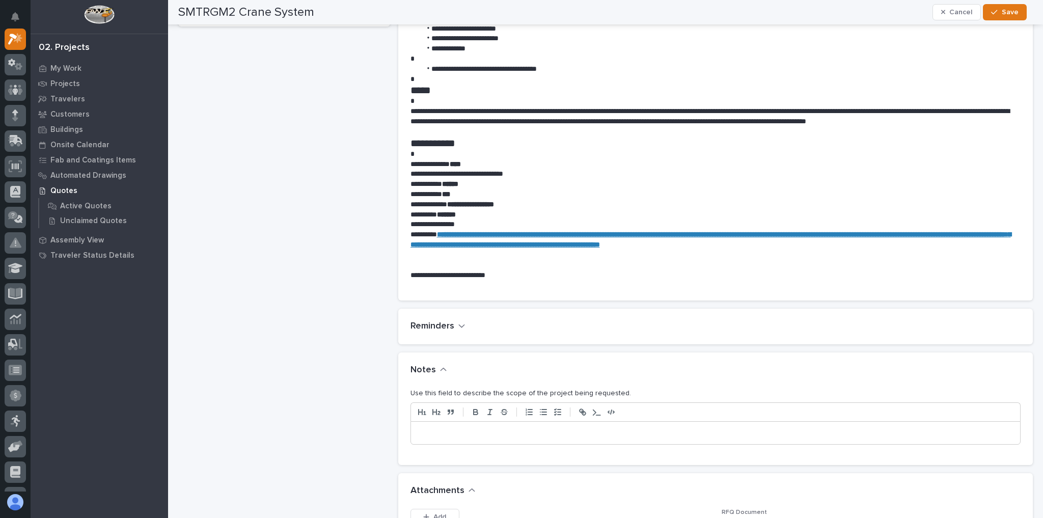
click at [447, 430] on p at bounding box center [716, 433] width 594 height 10
click at [999, 15] on div "button" at bounding box center [996, 12] width 10 height 7
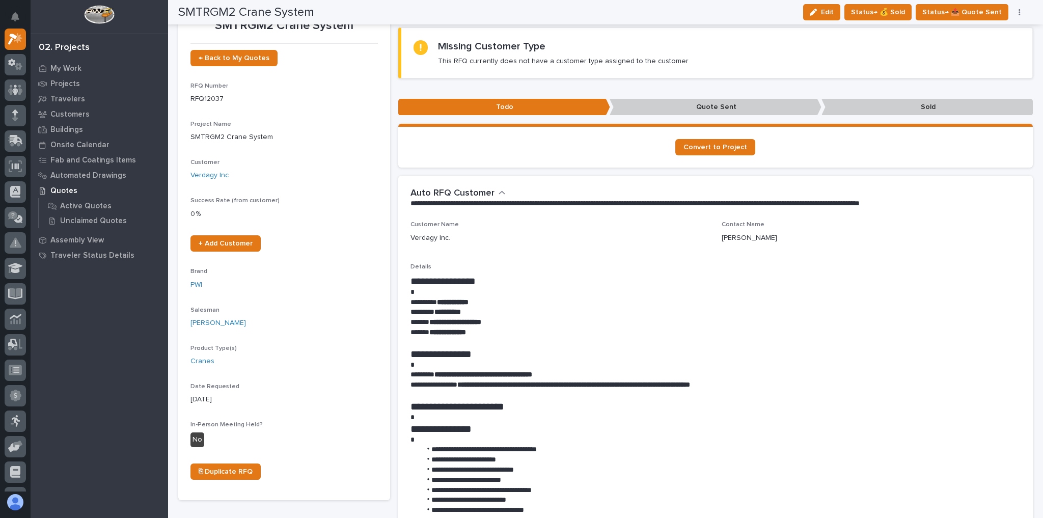
scroll to position [0, 0]
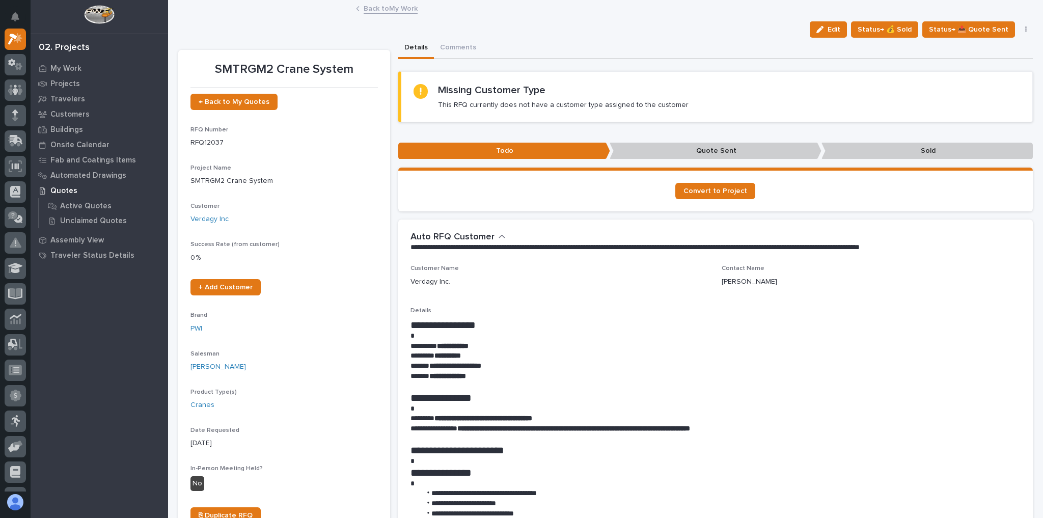
click at [387, 10] on link "Back to My Work" at bounding box center [391, 8] width 54 height 12
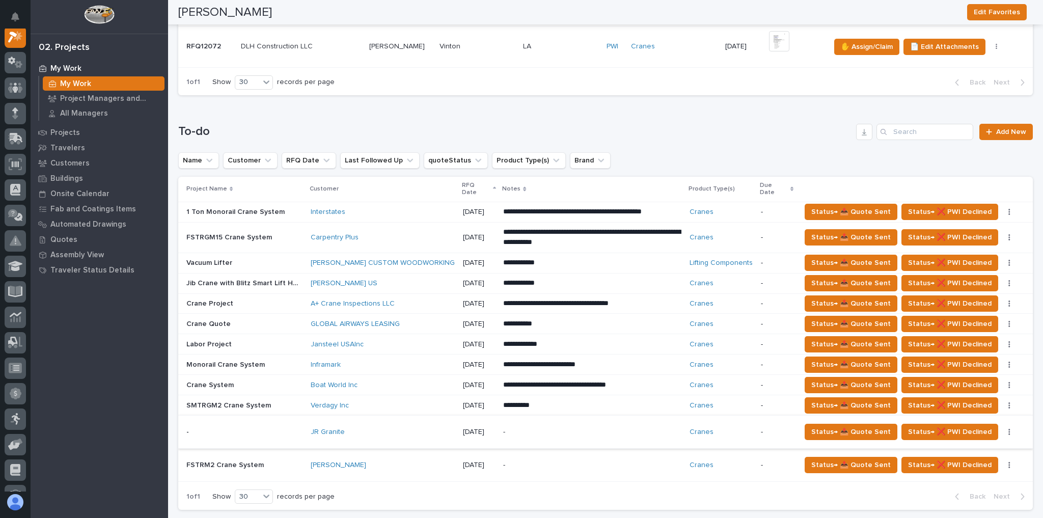
scroll to position [530, 0]
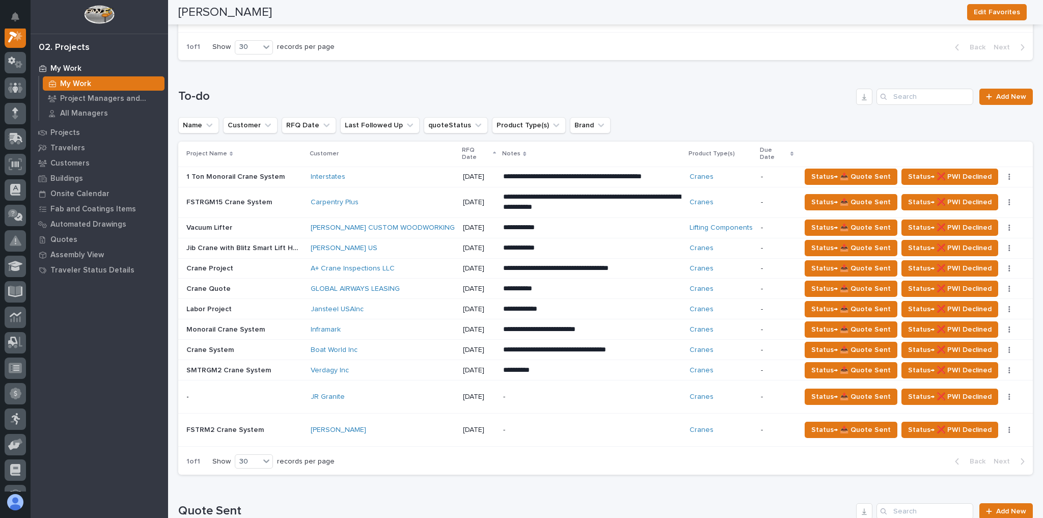
click at [351, 393] on div "JR Granite" at bounding box center [383, 397] width 144 height 9
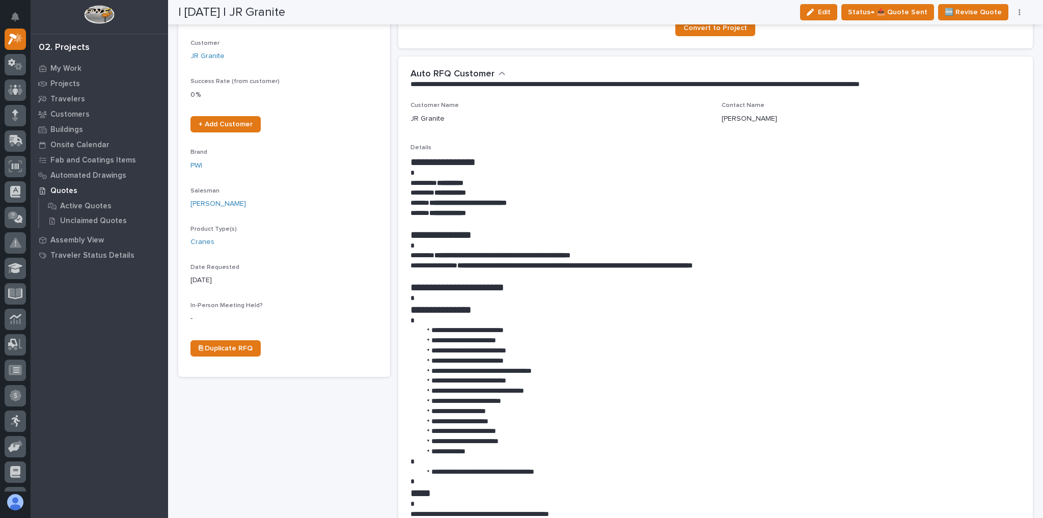
scroll to position [204, 0]
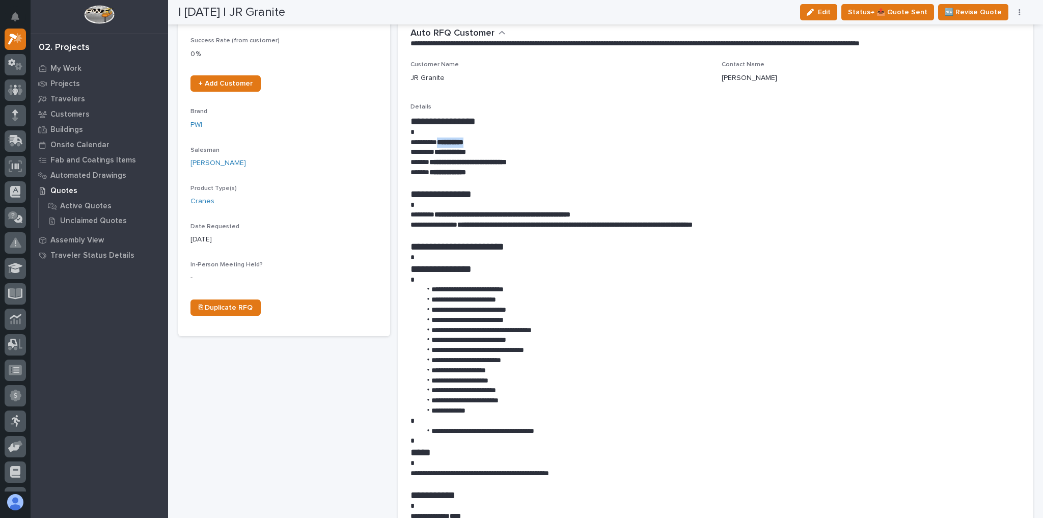
drag, startPoint x: 481, startPoint y: 141, endPoint x: 443, endPoint y: 139, distance: 38.3
click at [443, 139] on p "**********" at bounding box center [714, 143] width 606 height 10
copy strong "**********"
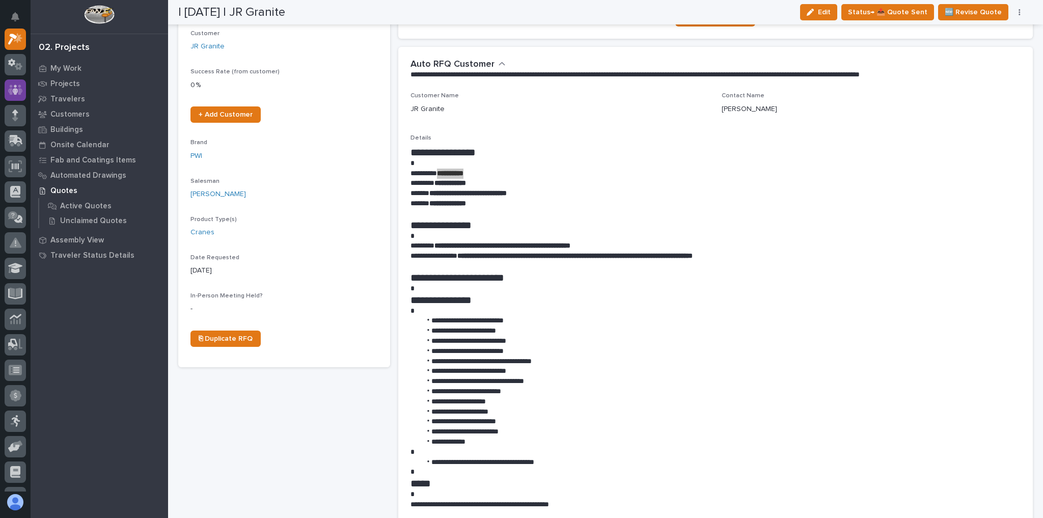
scroll to position [81, 0]
